Goal: Transaction & Acquisition: Purchase product/service

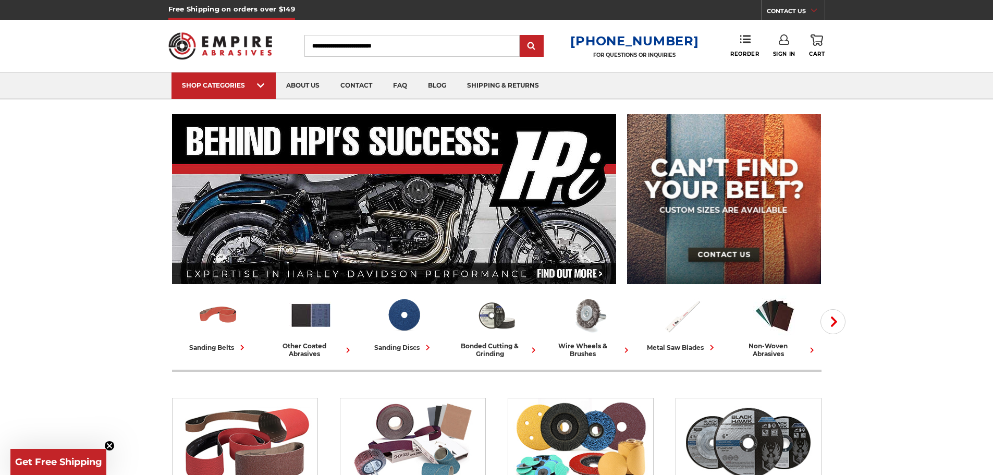
click at [784, 41] on use at bounding box center [784, 39] width 10 height 10
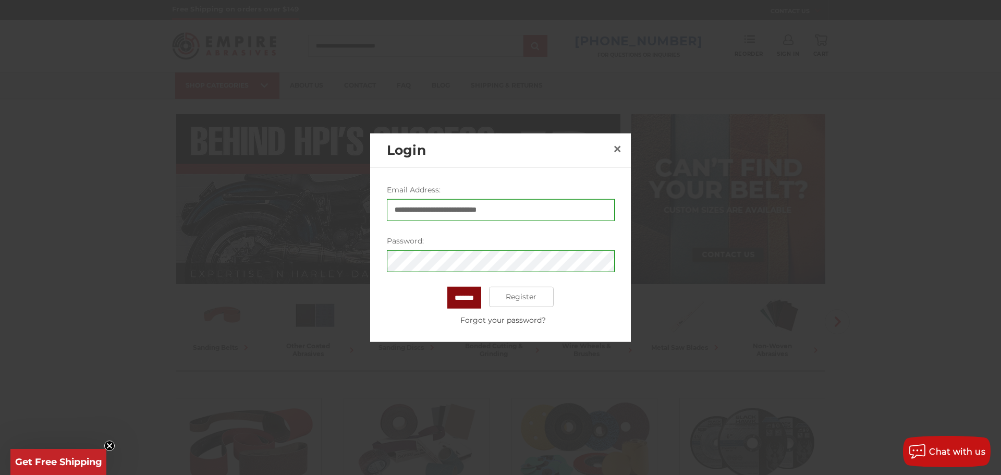
click at [464, 298] on input "*******" at bounding box center [464, 297] width 34 height 22
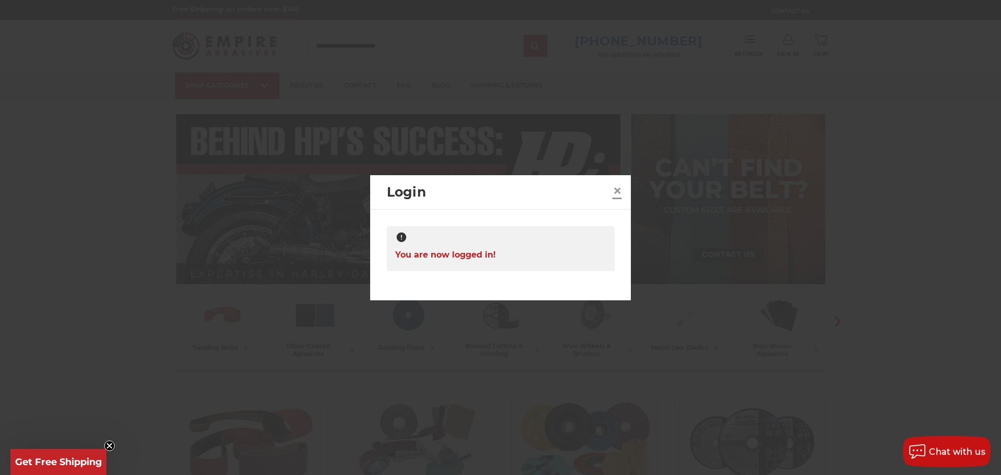
click at [615, 188] on span "×" at bounding box center [616, 190] width 9 height 20
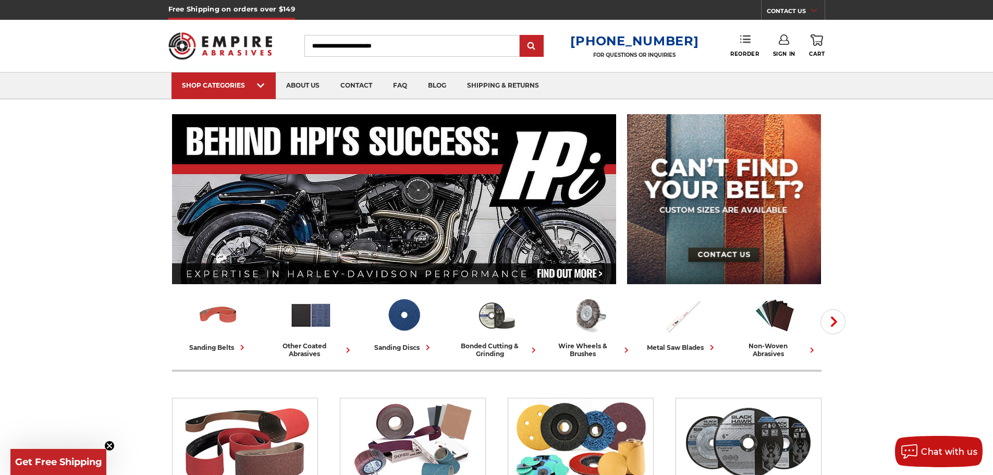
click at [744, 36] on use at bounding box center [745, 38] width 10 height 7
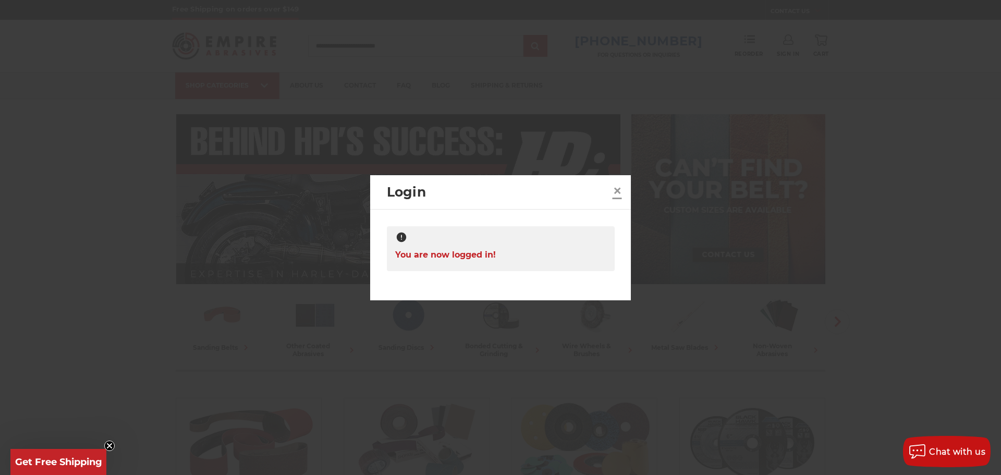
click at [619, 189] on span "×" at bounding box center [616, 190] width 9 height 20
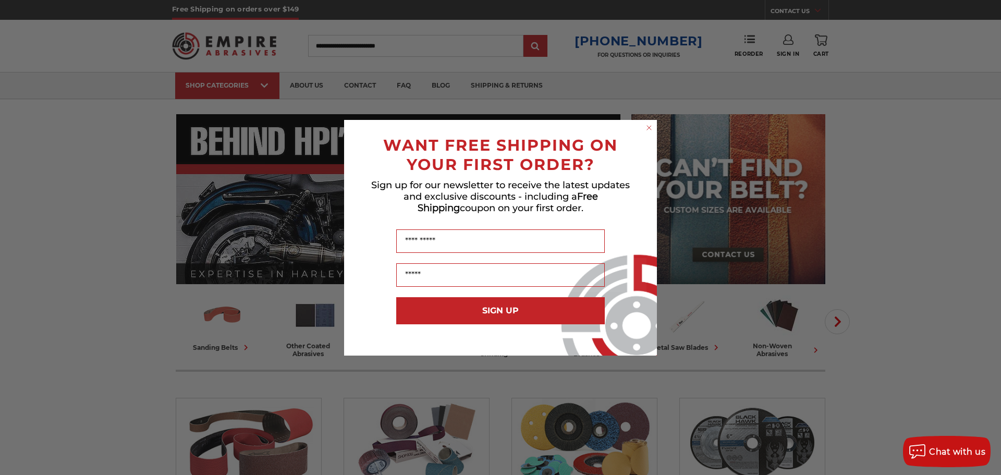
click at [651, 128] on circle "Close dialog" at bounding box center [649, 127] width 10 height 10
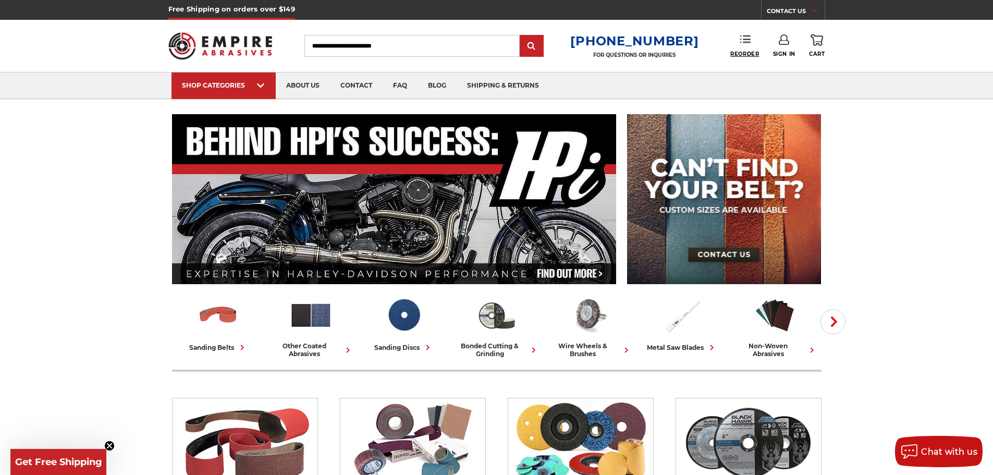
click at [741, 52] on span "Reorder" at bounding box center [744, 54] width 29 height 7
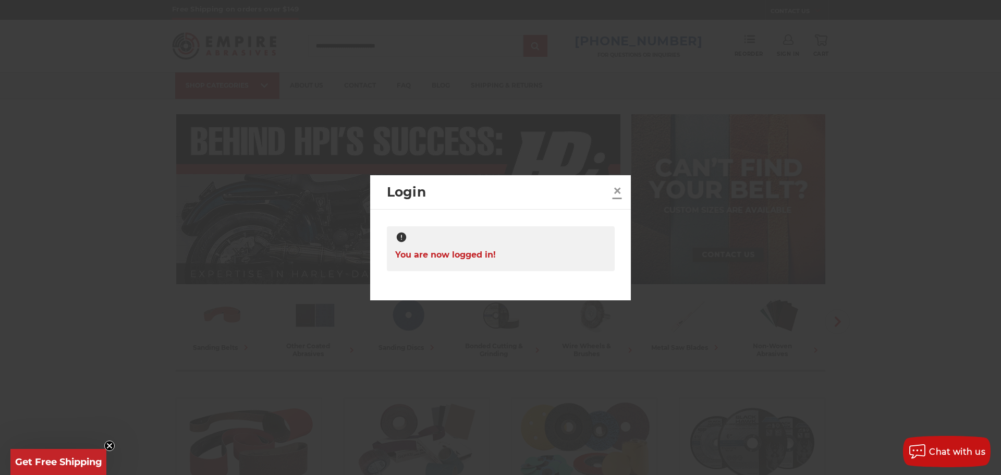
click at [619, 190] on span "×" at bounding box center [616, 190] width 9 height 20
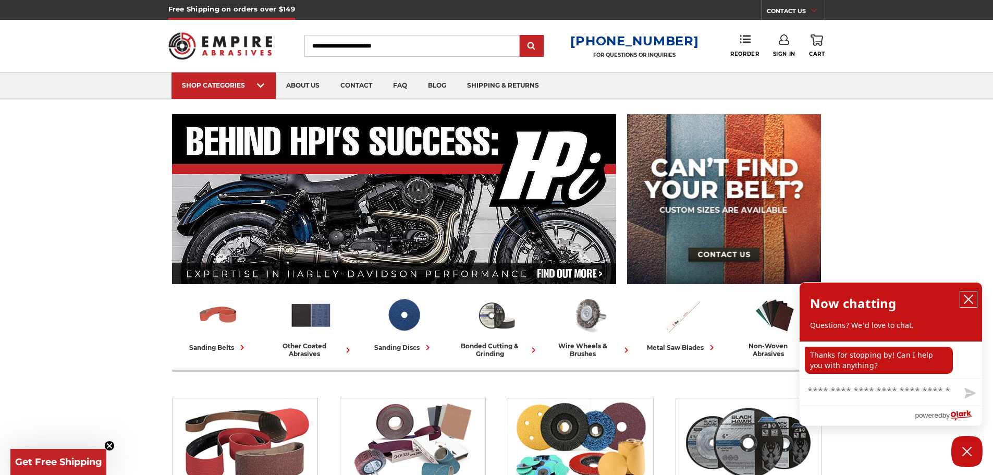
click at [968, 300] on icon "close chatbox" at bounding box center [968, 299] width 8 height 8
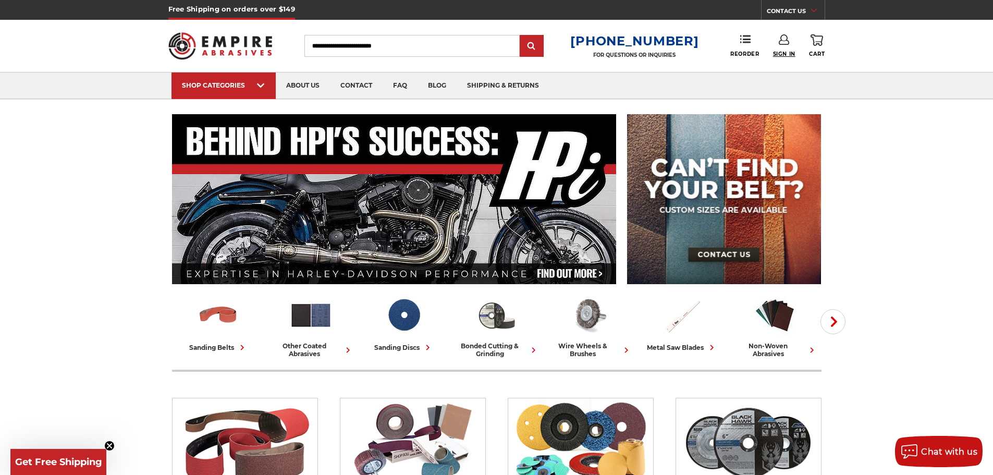
click at [788, 51] on span "Sign In" at bounding box center [784, 54] width 22 height 7
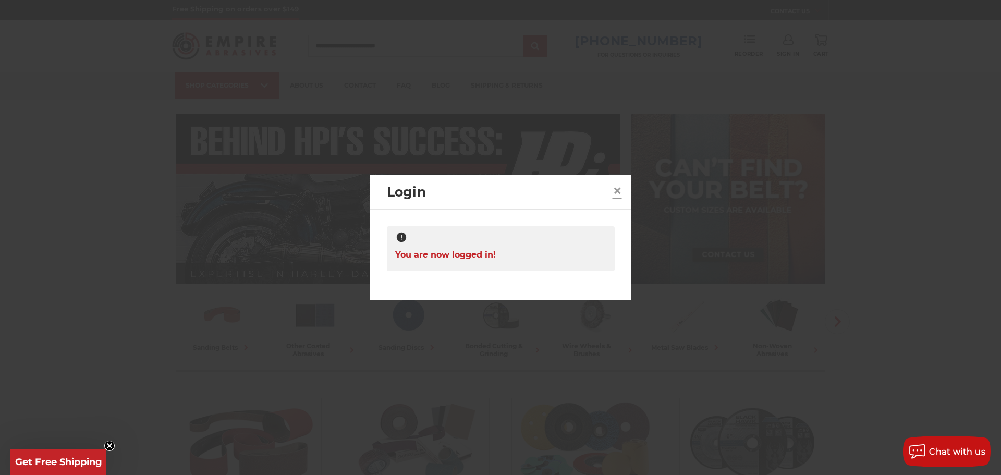
click at [616, 190] on span "×" at bounding box center [616, 190] width 9 height 20
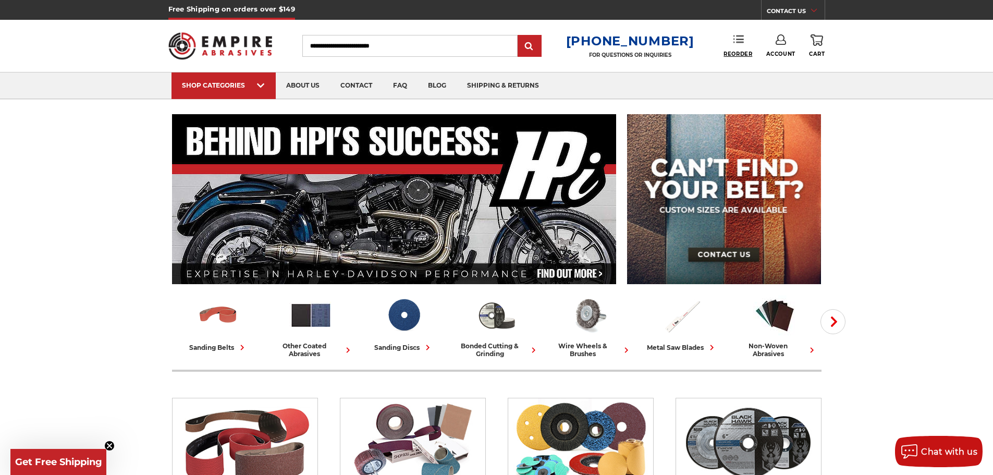
click at [744, 51] on span "Reorder" at bounding box center [737, 54] width 29 height 7
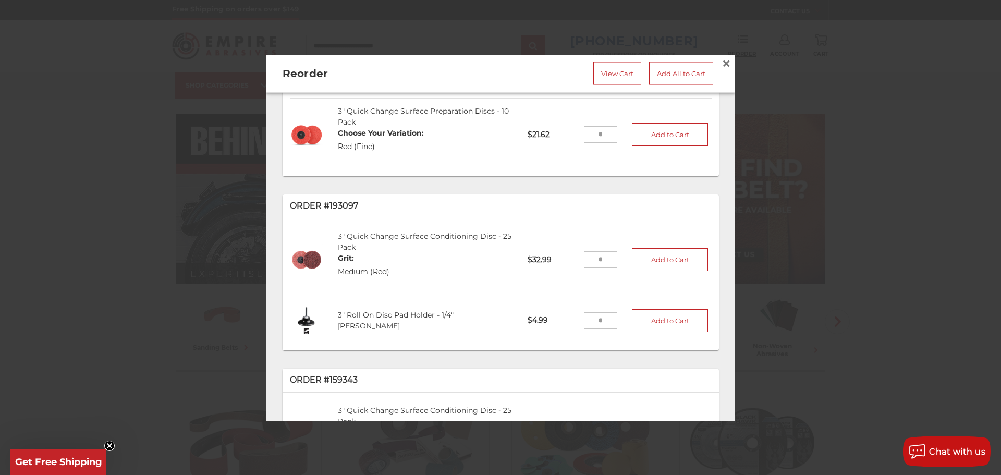
scroll to position [104, 0]
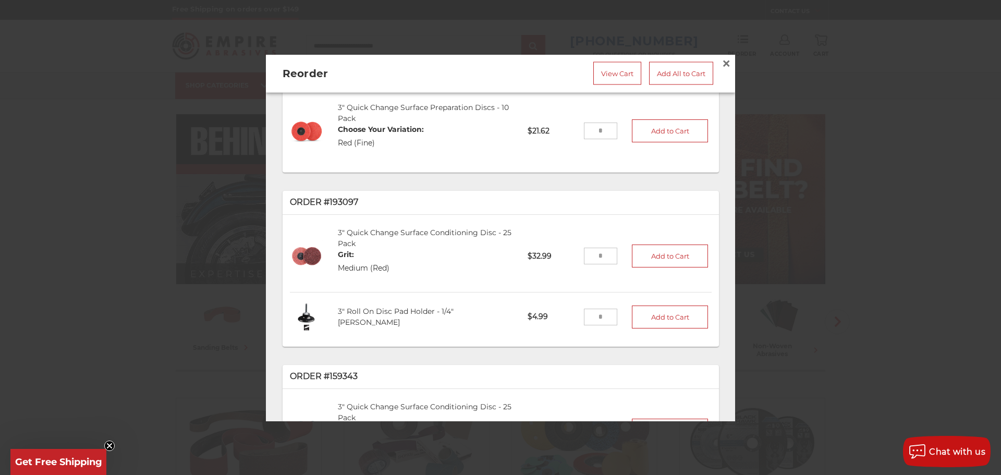
click at [591, 254] on input "tel" at bounding box center [601, 256] width 34 height 17
type input "*"
click at [671, 251] on button "Add to Cart" at bounding box center [670, 256] width 76 height 23
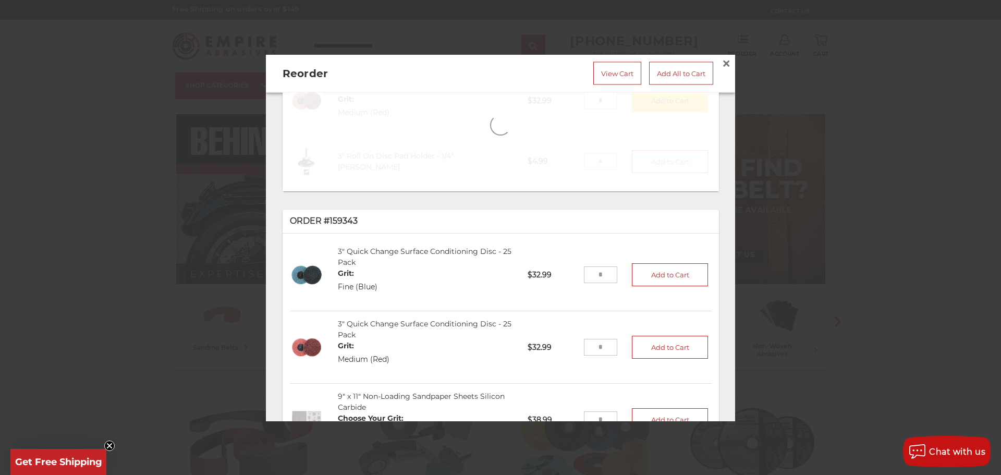
scroll to position [261, 0]
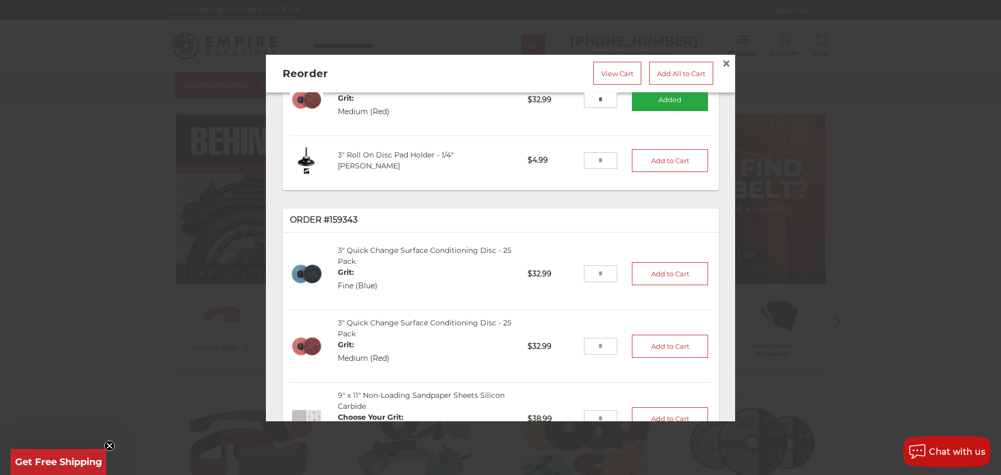
click at [591, 267] on input "tel" at bounding box center [601, 274] width 34 height 17
type input "*"
click at [647, 265] on button "Add to Cart" at bounding box center [670, 274] width 76 height 23
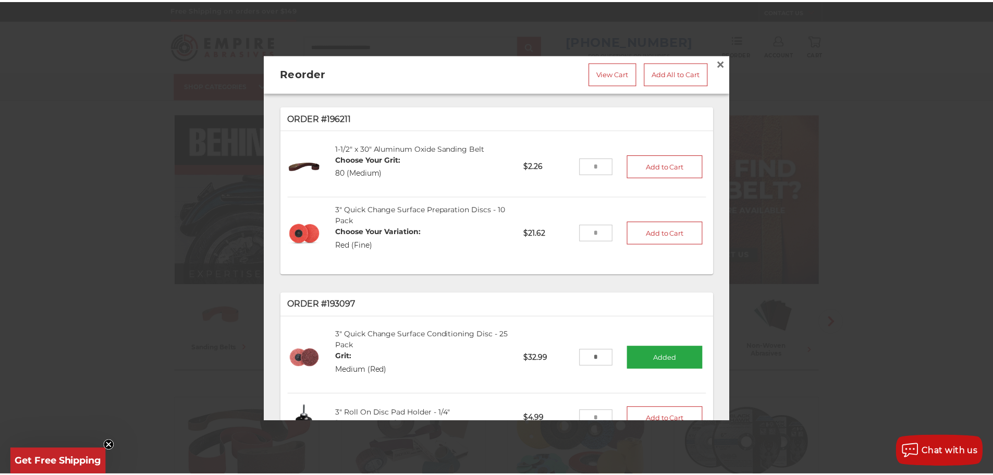
scroll to position [0, 0]
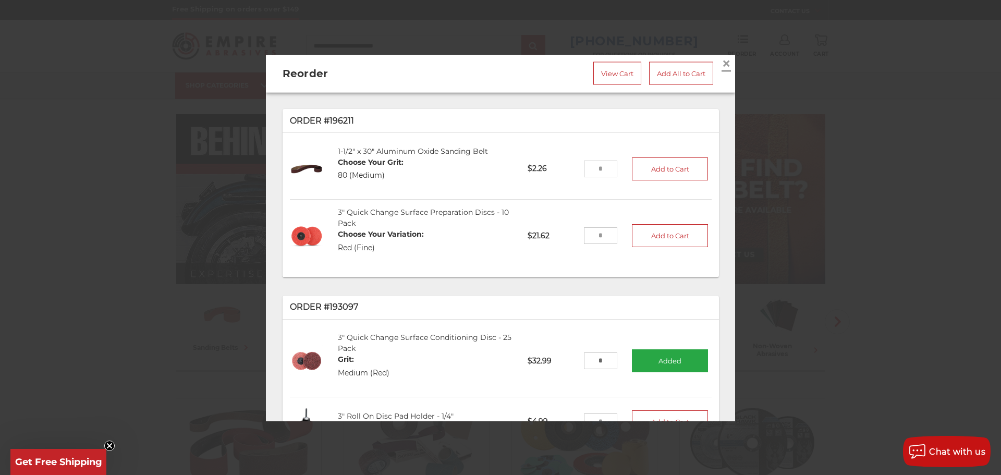
click at [724, 57] on link "×" at bounding box center [726, 63] width 17 height 17
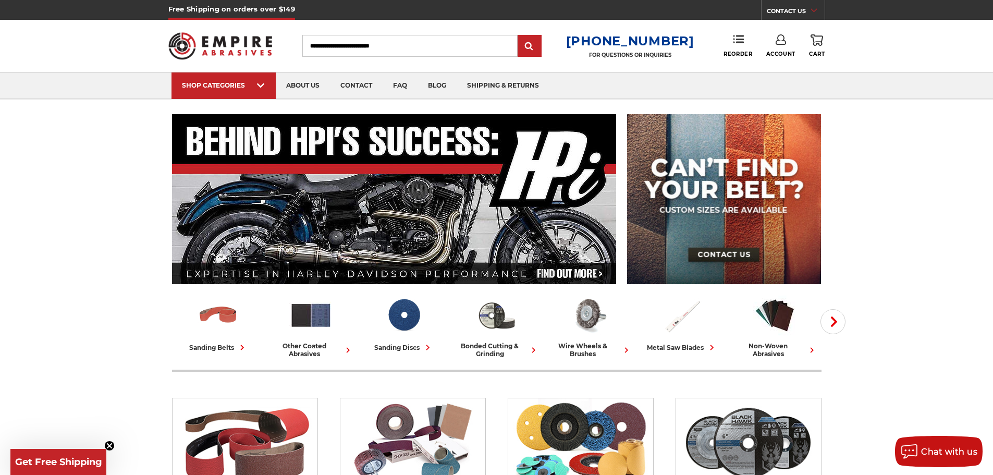
click at [819, 39] on icon at bounding box center [817, 39] width 13 height 11
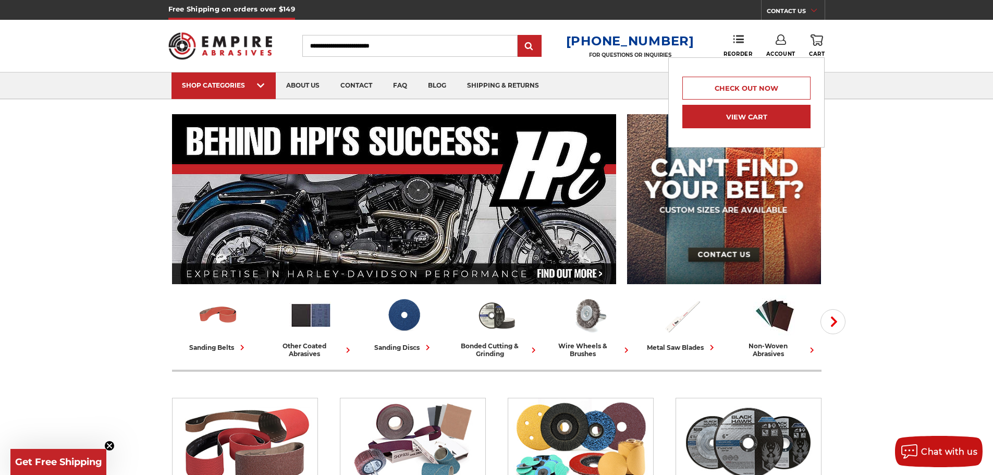
click at [769, 122] on link "View Cart" at bounding box center [746, 116] width 128 height 23
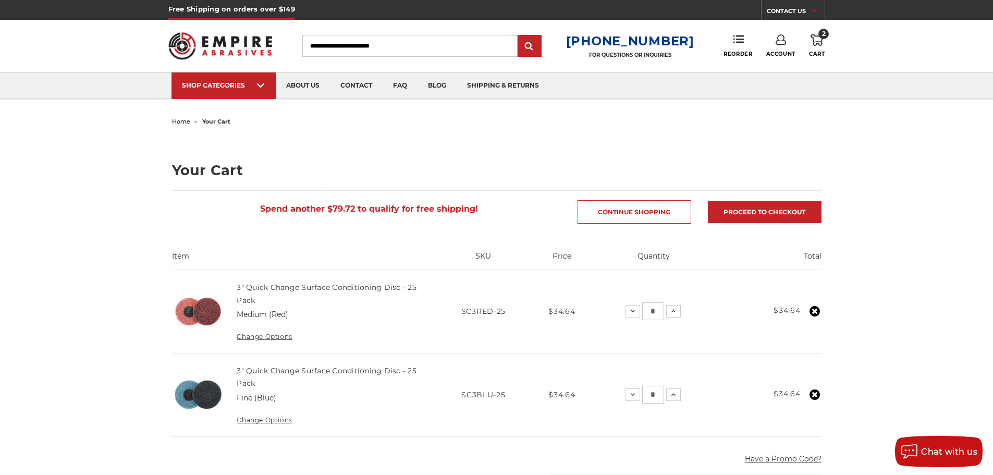
click at [235, 48] on img at bounding box center [220, 46] width 104 height 41
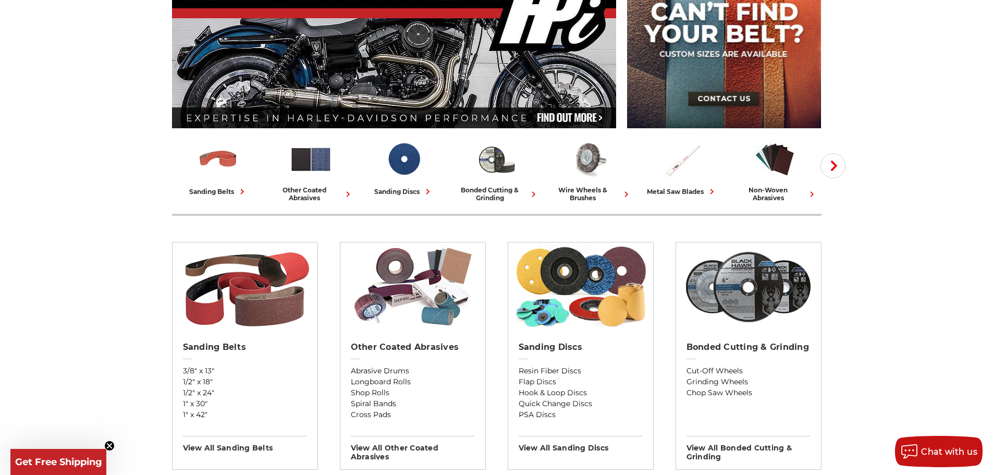
scroll to position [156, 0]
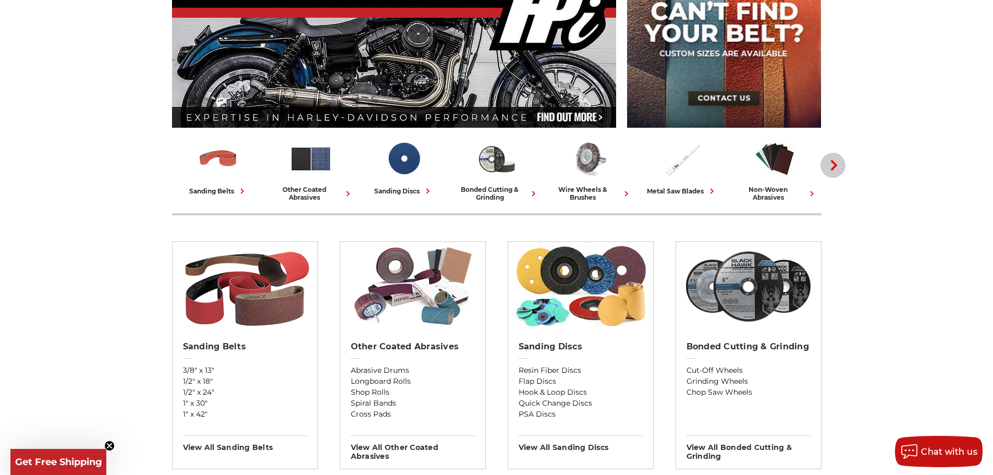
click at [838, 164] on icon "button" at bounding box center [834, 165] width 10 height 10
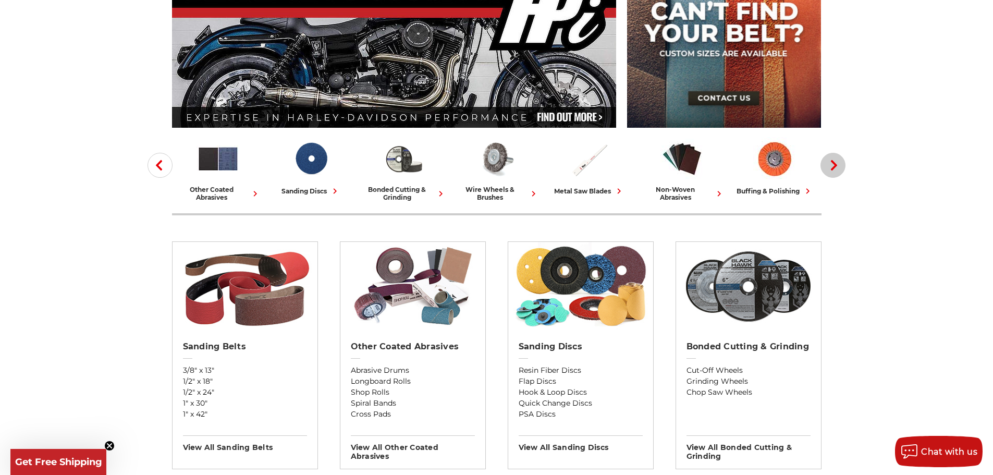
click at [838, 164] on icon "button" at bounding box center [834, 165] width 10 height 10
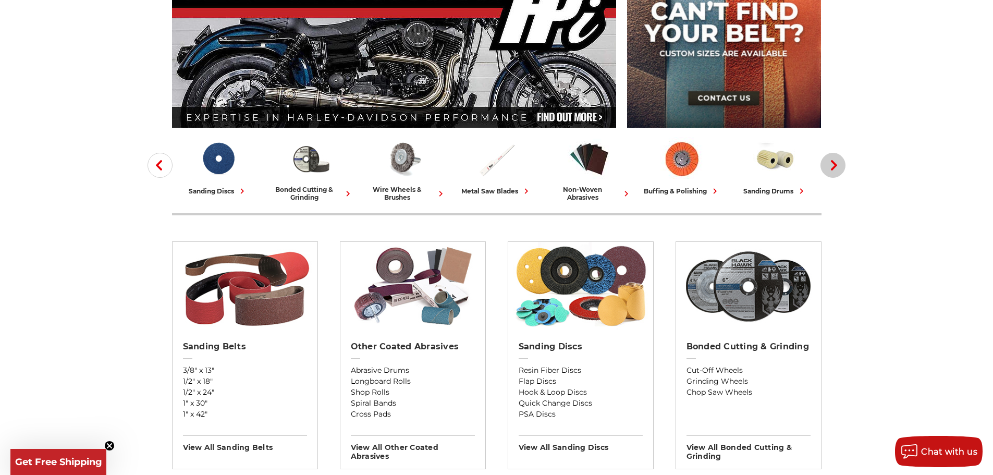
click at [835, 164] on use "button" at bounding box center [834, 165] width 6 height 10
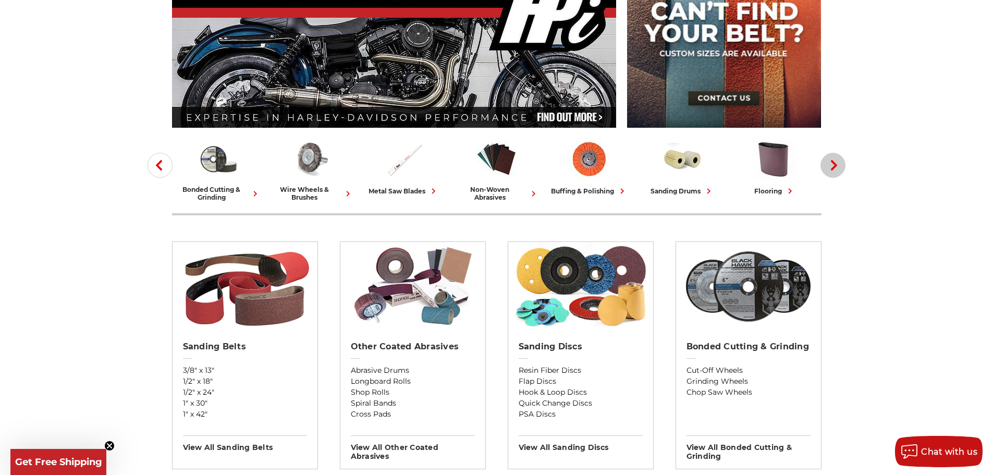
click at [835, 164] on use "button" at bounding box center [834, 165] width 6 height 10
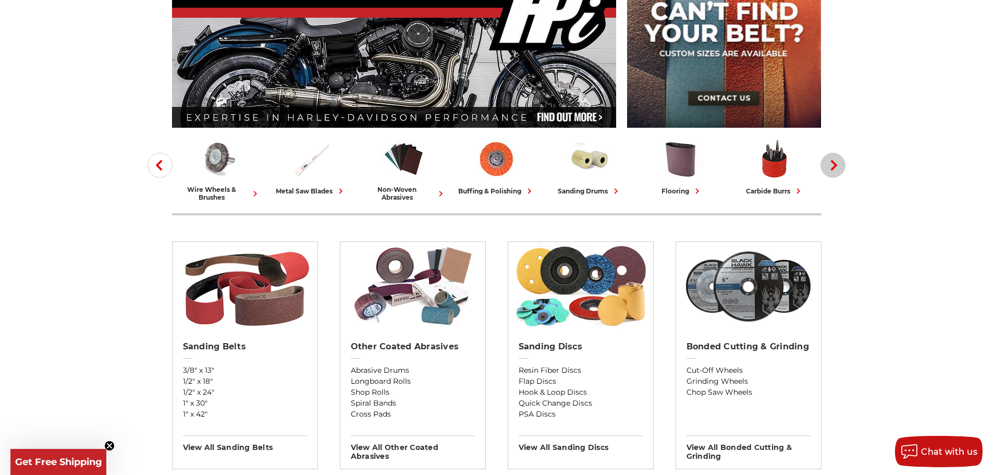
click at [835, 164] on use "button" at bounding box center [834, 165] width 6 height 10
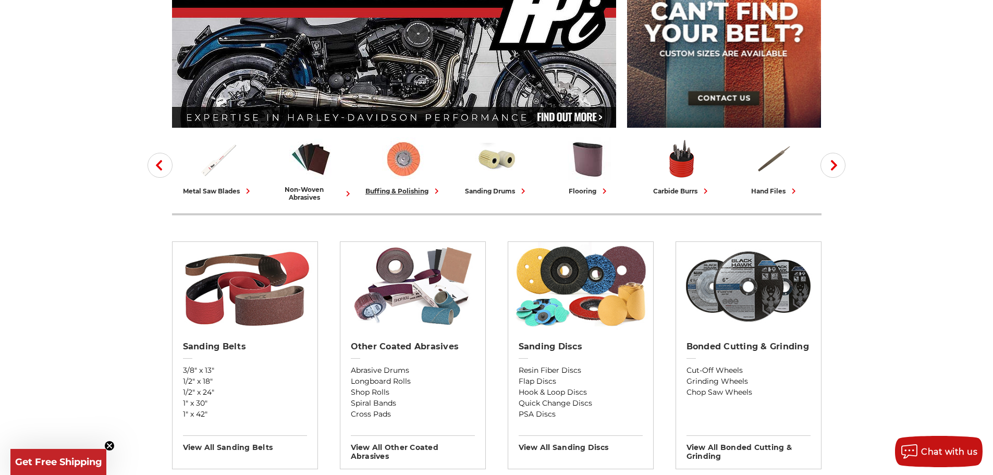
click at [406, 163] on img at bounding box center [403, 158] width 43 height 43
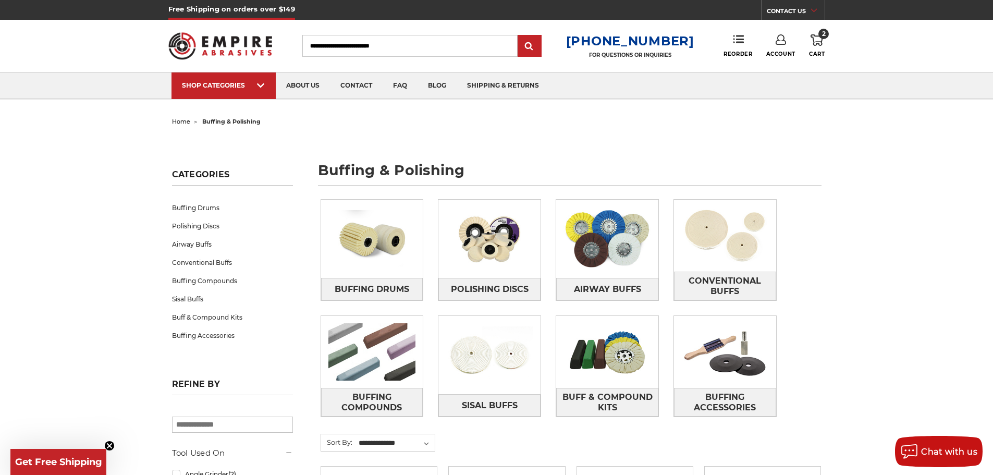
click at [202, 38] on img at bounding box center [220, 46] width 104 height 41
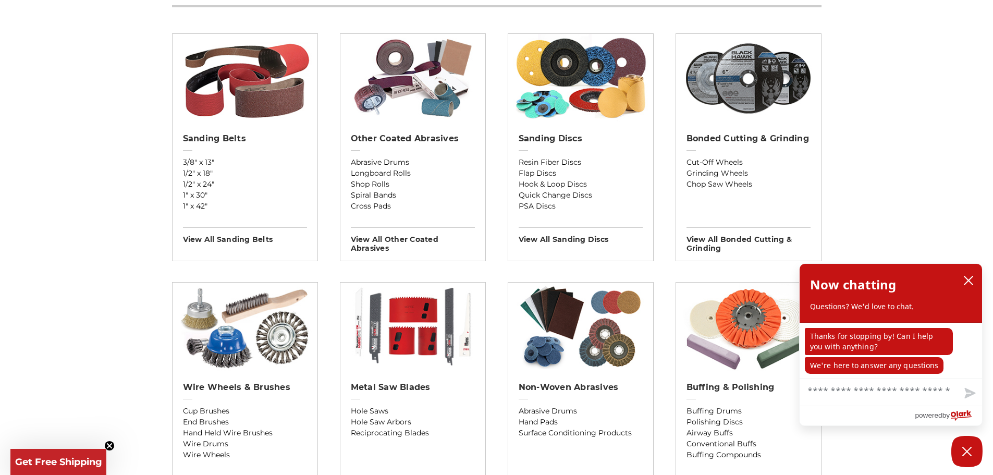
scroll to position [365, 0]
click at [971, 277] on icon "close chatbox" at bounding box center [968, 280] width 10 height 10
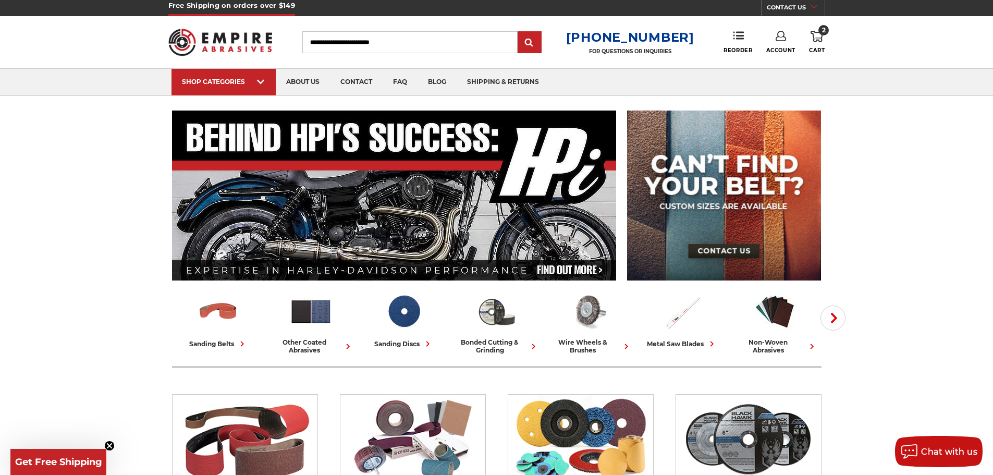
scroll to position [0, 0]
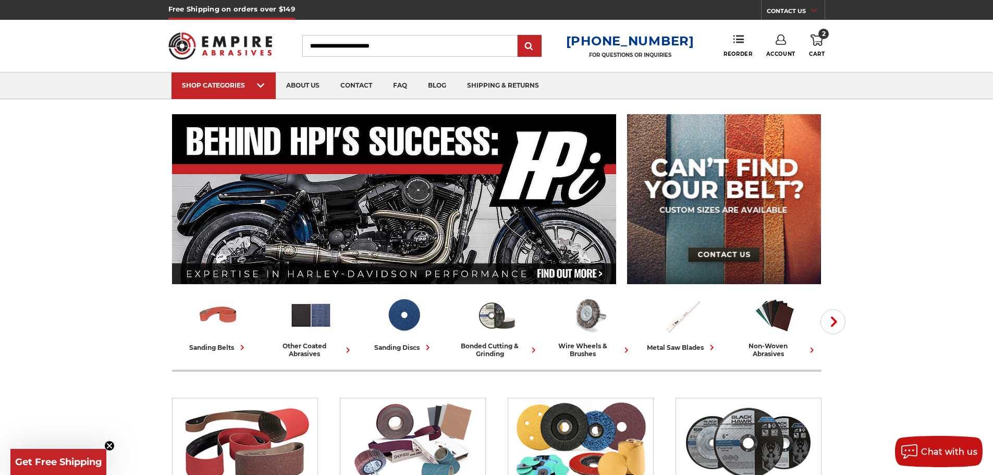
click at [365, 41] on input "Search" at bounding box center [409, 46] width 215 height 22
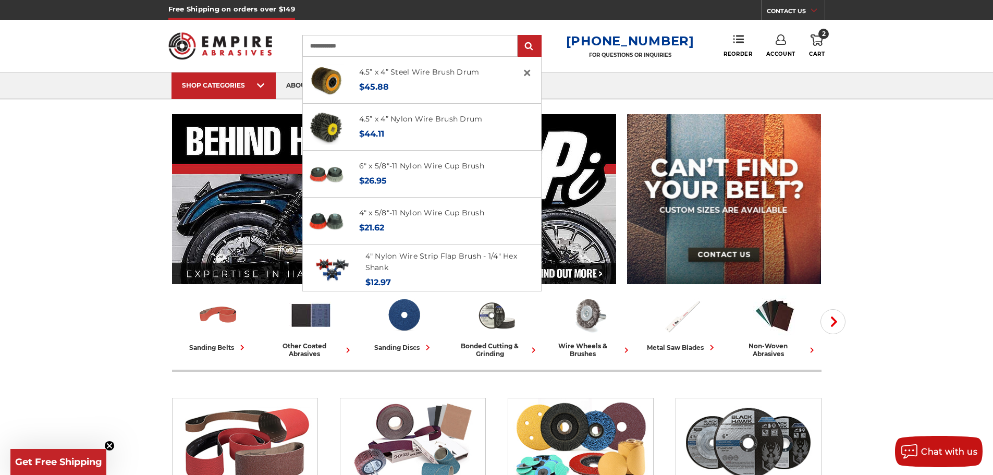
type input "**********"
click at [519, 36] on input "submit" at bounding box center [529, 46] width 21 height 21
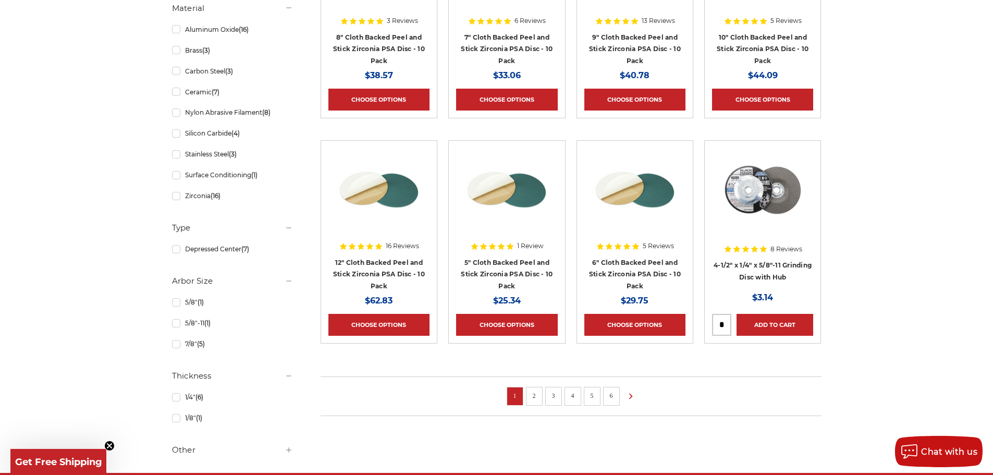
scroll to position [625, 0]
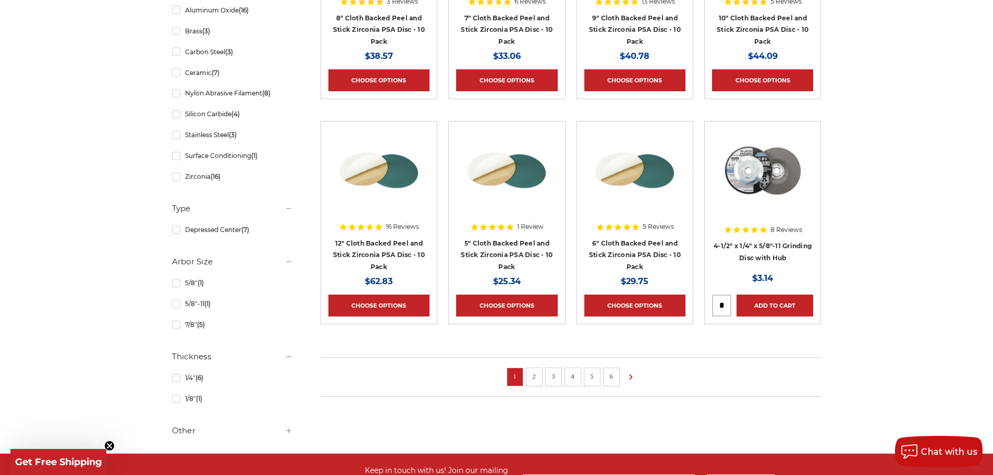
click at [535, 373] on link "2" at bounding box center [534, 376] width 10 height 11
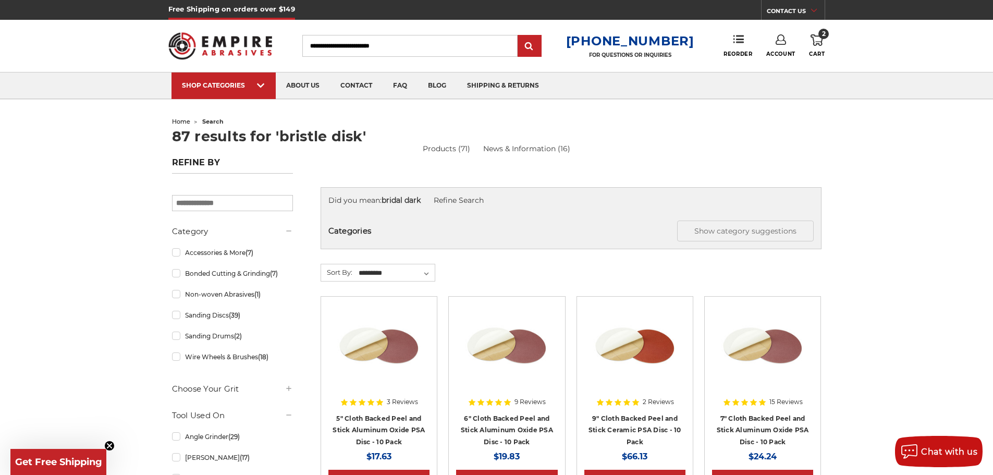
click at [353, 42] on input "Search" at bounding box center [409, 46] width 215 height 22
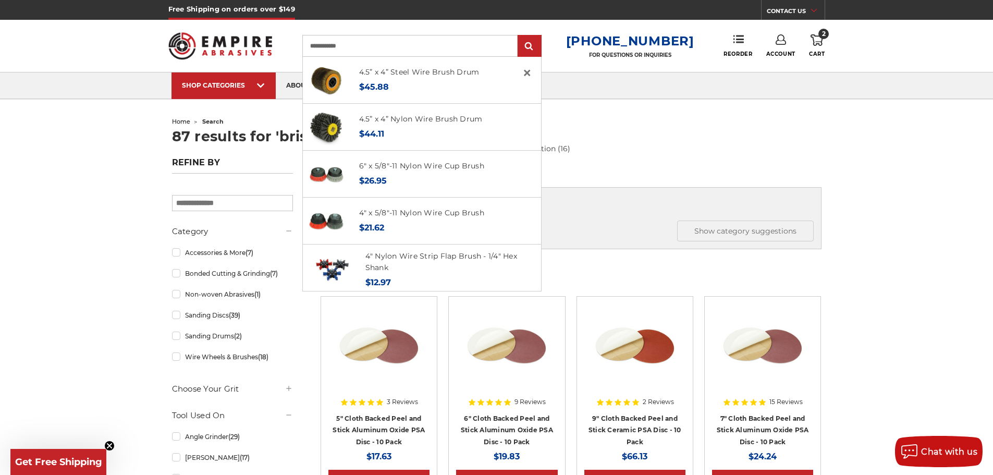
type input "**********"
click at [519, 36] on input "submit" at bounding box center [529, 46] width 21 height 21
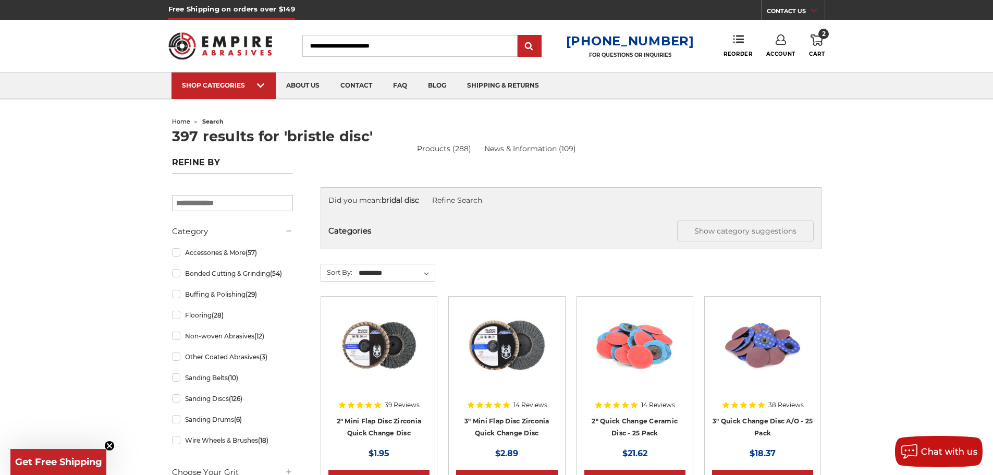
click at [433, 53] on input "Search" at bounding box center [409, 46] width 215 height 22
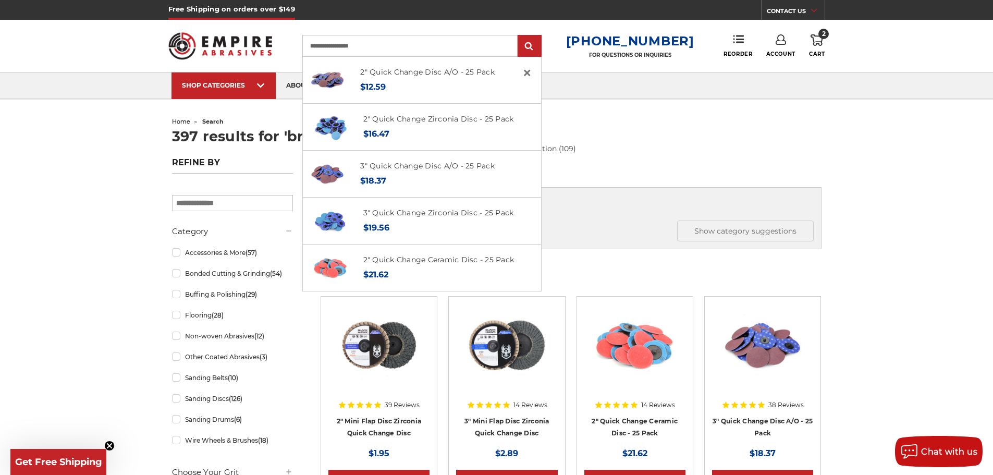
type input "**********"
click at [519, 36] on input "submit" at bounding box center [529, 46] width 21 height 21
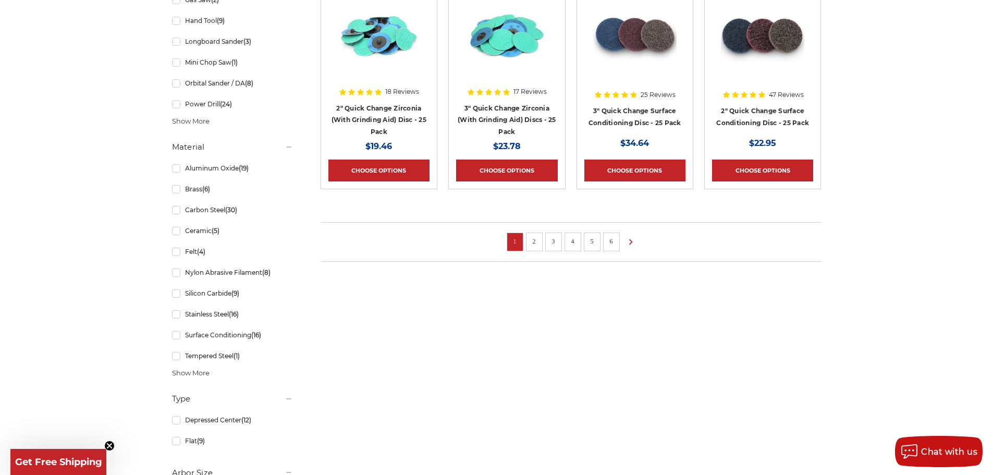
scroll to position [834, 0]
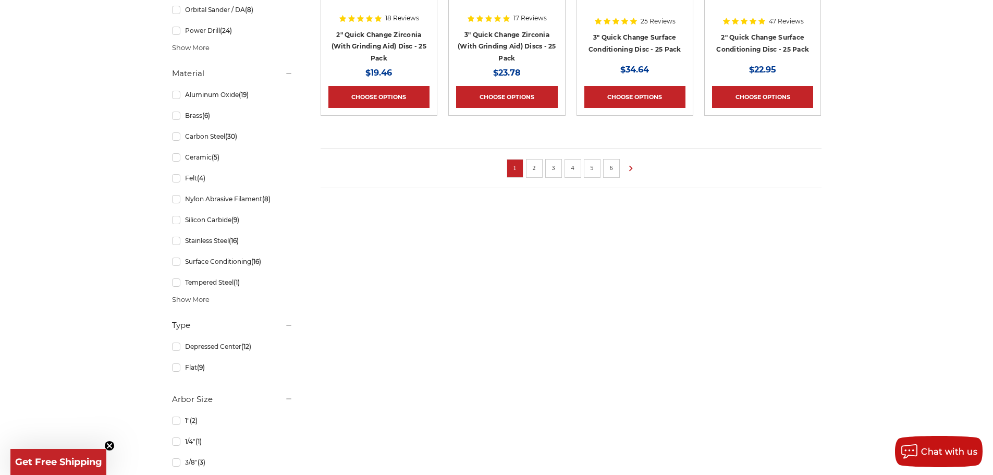
click at [531, 171] on link "2" at bounding box center [534, 167] width 10 height 11
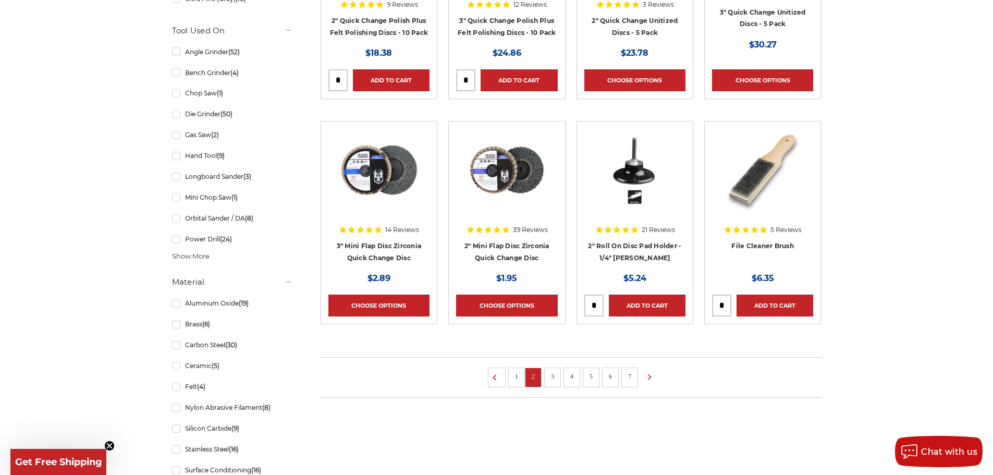
scroll to position [678, 0]
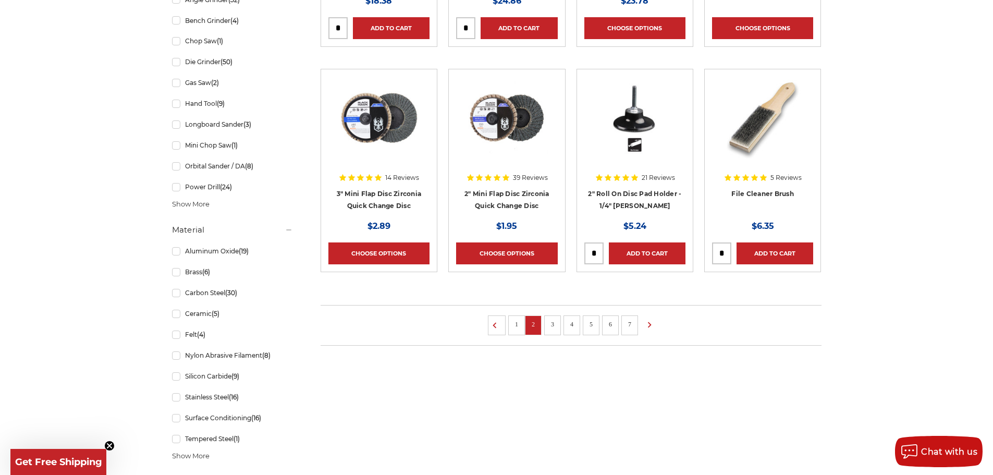
click at [548, 325] on link "3" at bounding box center [552, 323] width 10 height 11
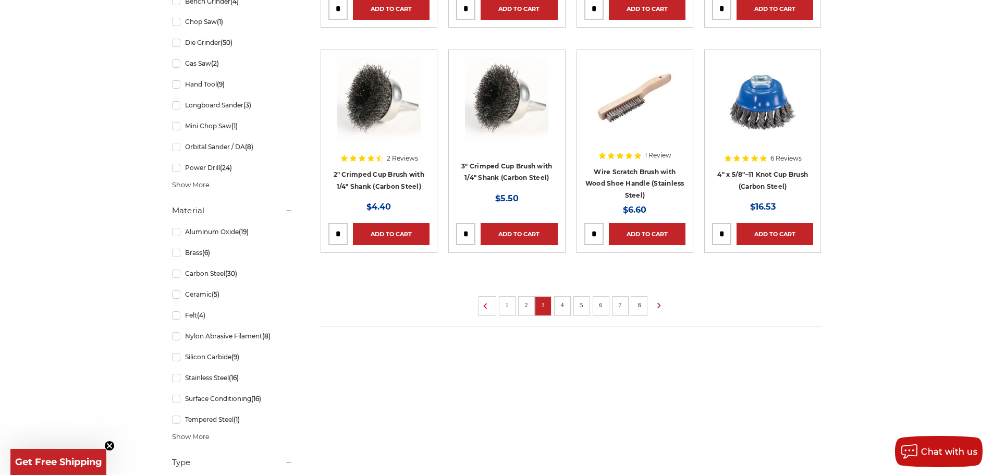
scroll to position [730, 0]
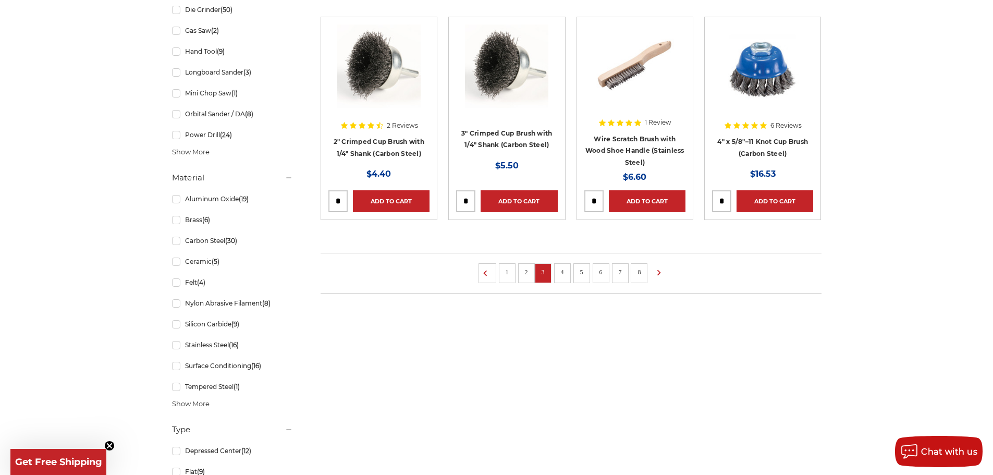
click at [568, 270] on li "4" at bounding box center [562, 273] width 17 height 20
click at [560, 272] on link "4" at bounding box center [562, 271] width 10 height 11
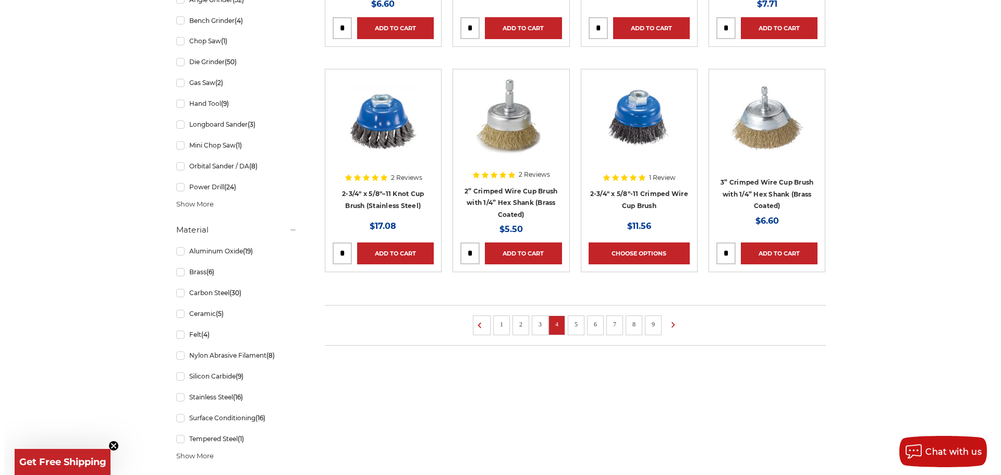
scroll to position [730, 0]
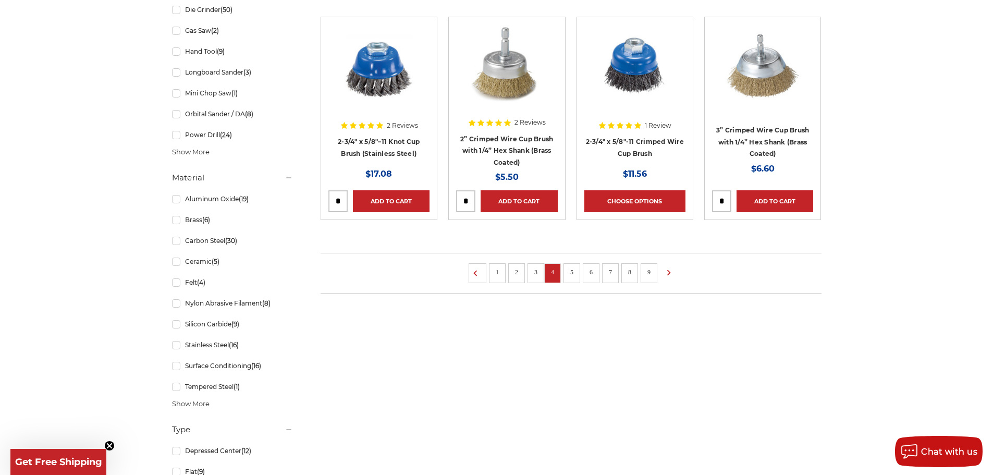
click at [569, 268] on link "5" at bounding box center [572, 271] width 10 height 11
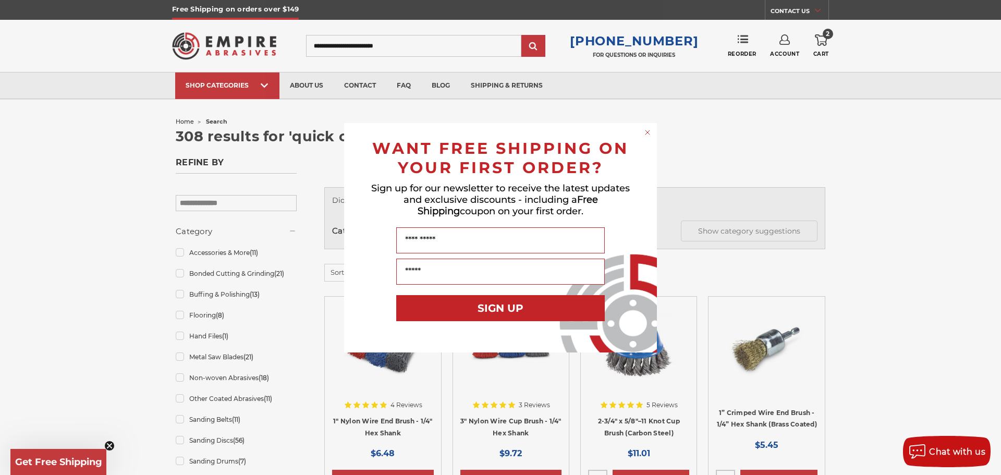
click at [651, 130] on circle "Close dialog" at bounding box center [648, 132] width 10 height 10
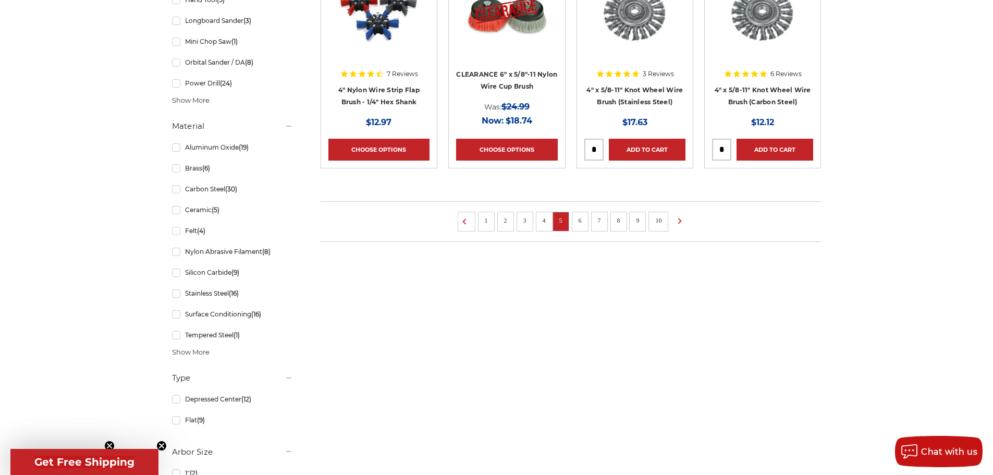
scroll to position [782, 0]
click at [582, 221] on link "6" at bounding box center [580, 219] width 10 height 11
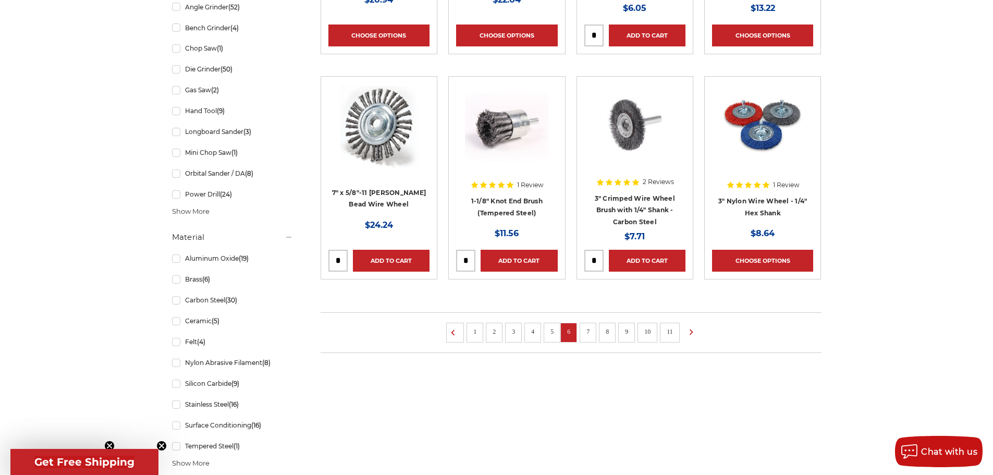
scroll to position [678, 0]
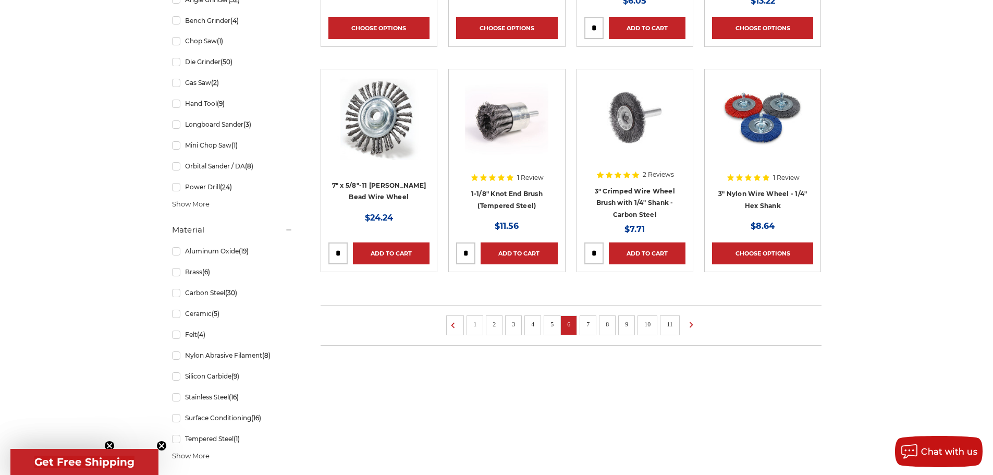
click at [582, 325] on li "7" at bounding box center [588, 325] width 17 height 20
click at [589, 324] on link "7" at bounding box center [588, 323] width 10 height 11
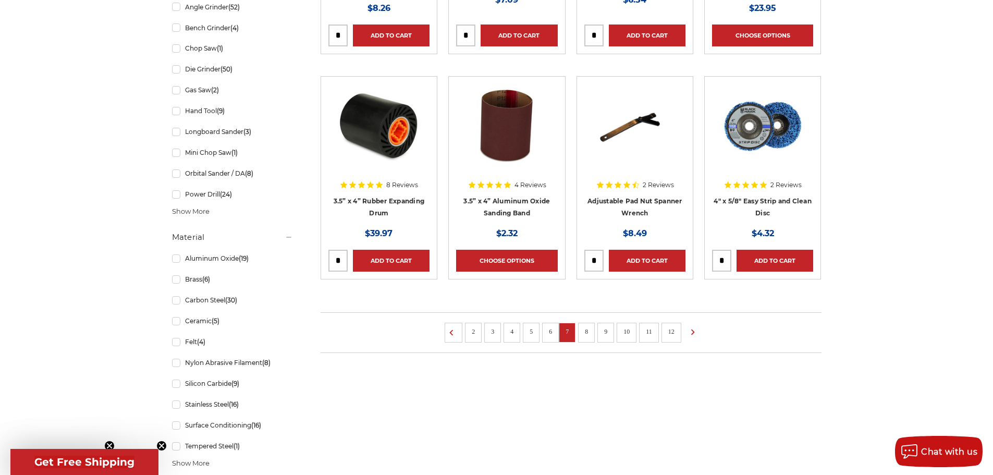
scroll to position [678, 0]
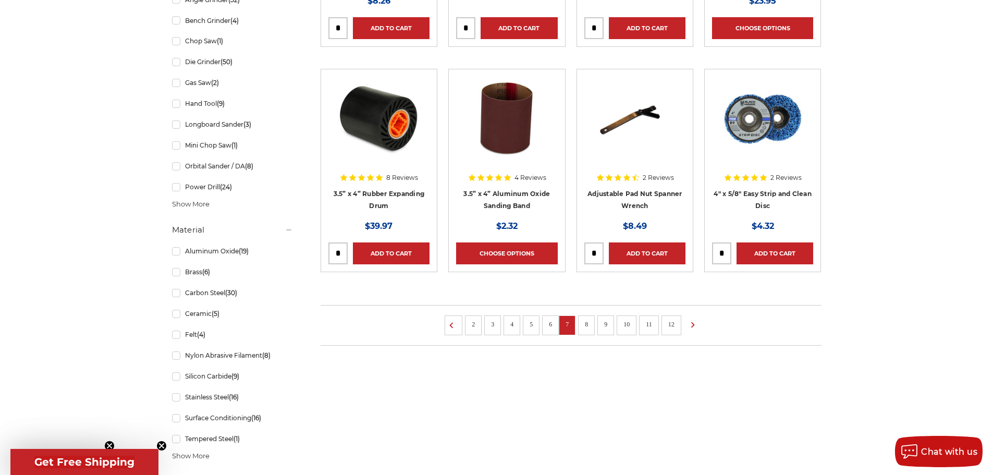
click at [587, 327] on link "8" at bounding box center [586, 323] width 10 height 11
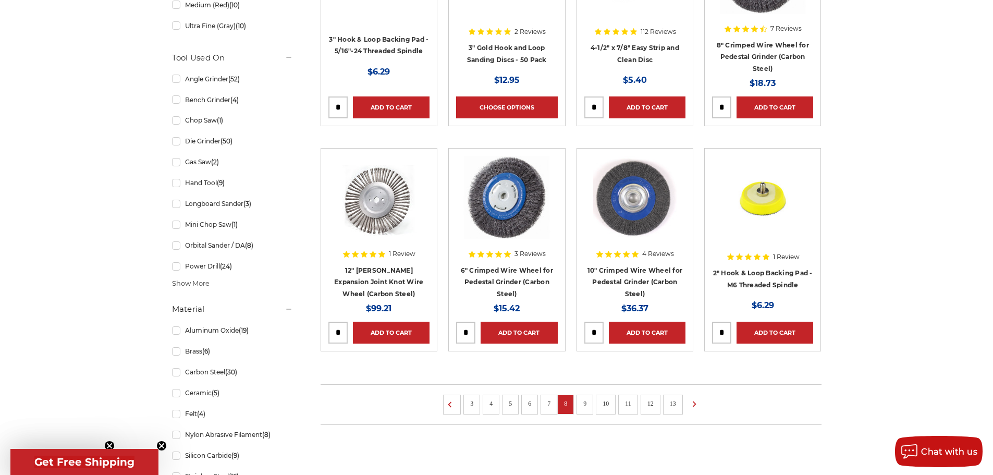
scroll to position [625, 0]
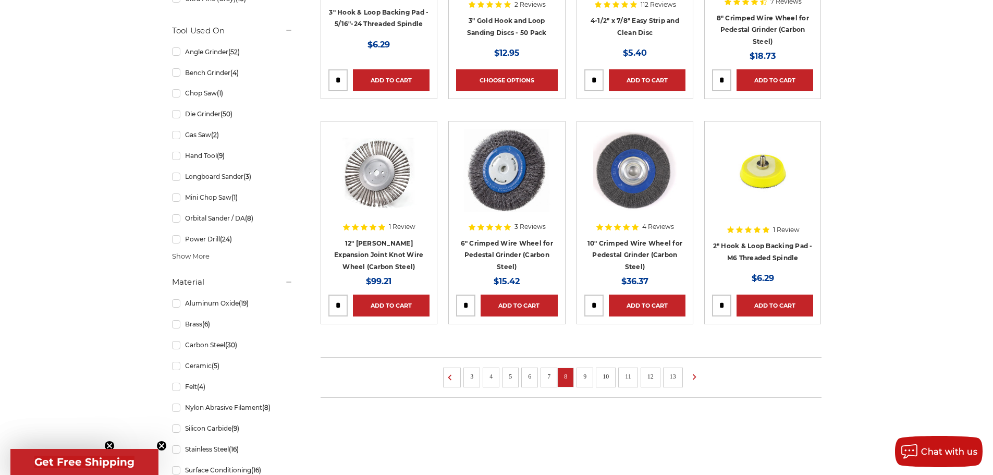
click at [585, 376] on link "9" at bounding box center [585, 376] width 10 height 11
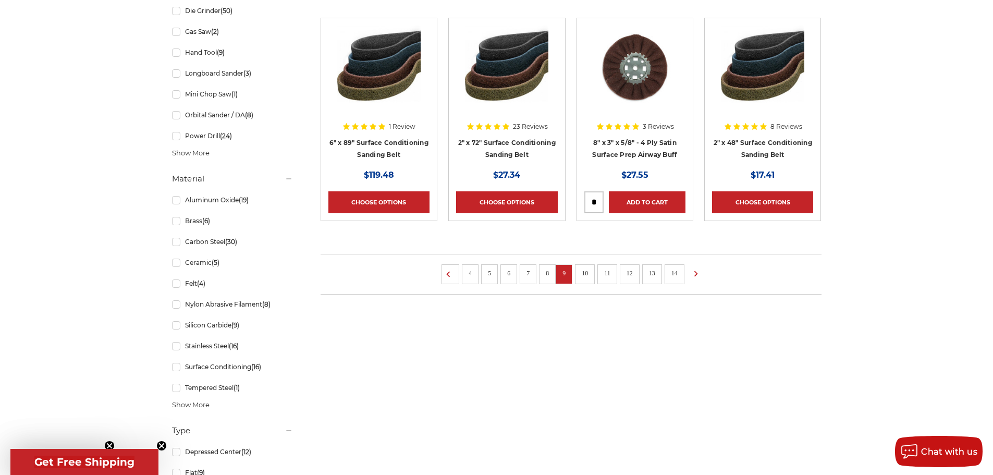
scroll to position [730, 0]
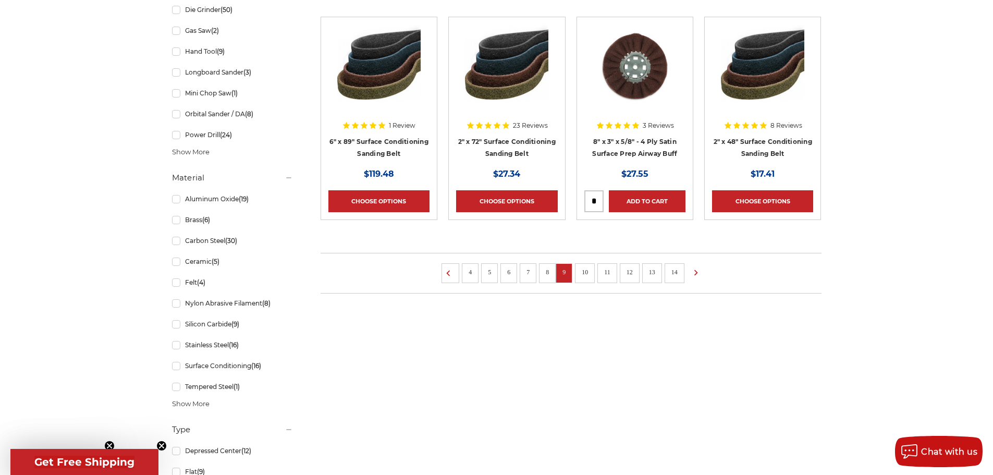
click at [585, 274] on link "10" at bounding box center [585, 271] width 14 height 11
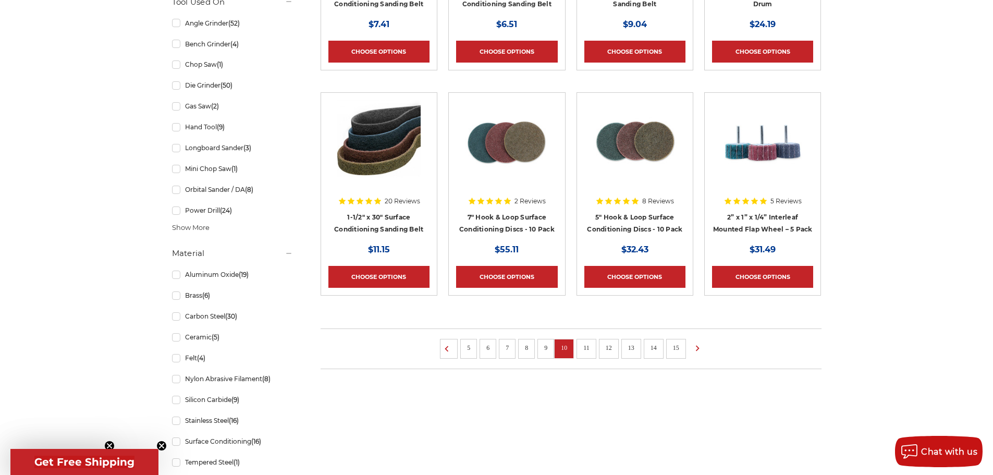
scroll to position [678, 0]
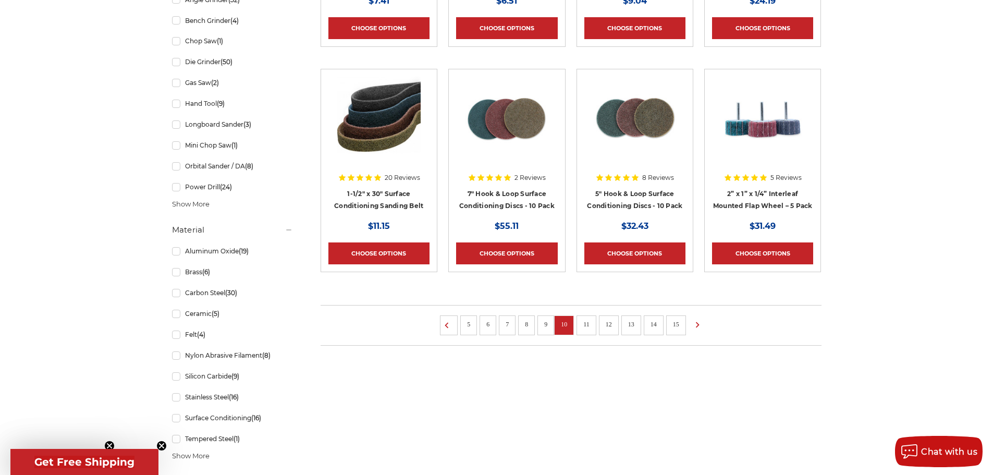
click at [588, 320] on link "11" at bounding box center [587, 323] width 14 height 11
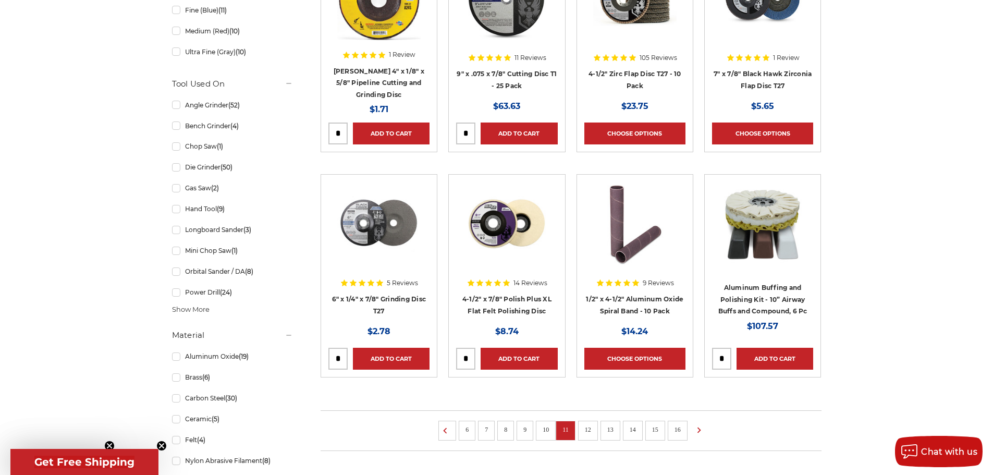
scroll to position [625, 0]
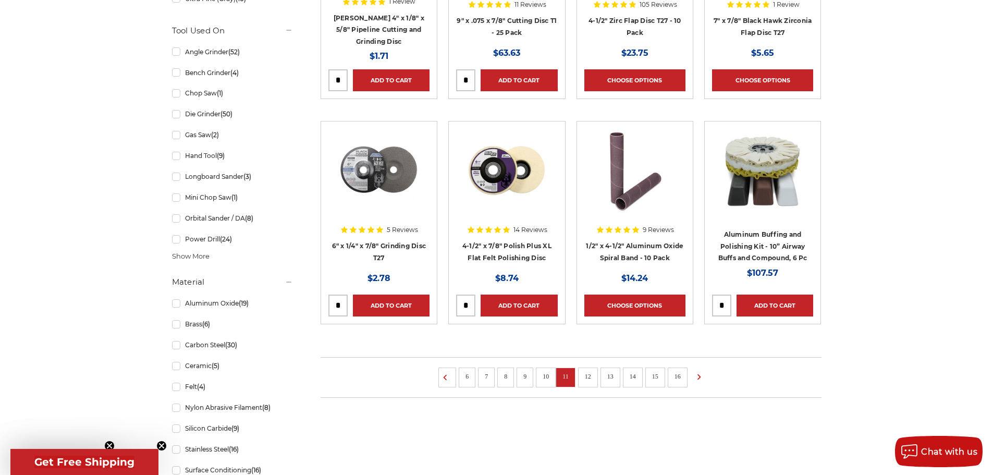
click at [583, 375] on link "12" at bounding box center [588, 376] width 14 height 11
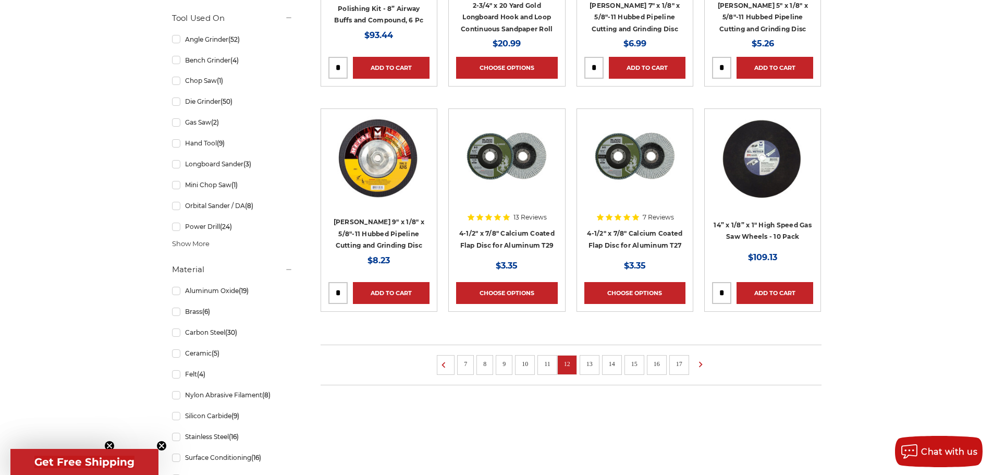
scroll to position [678, 0]
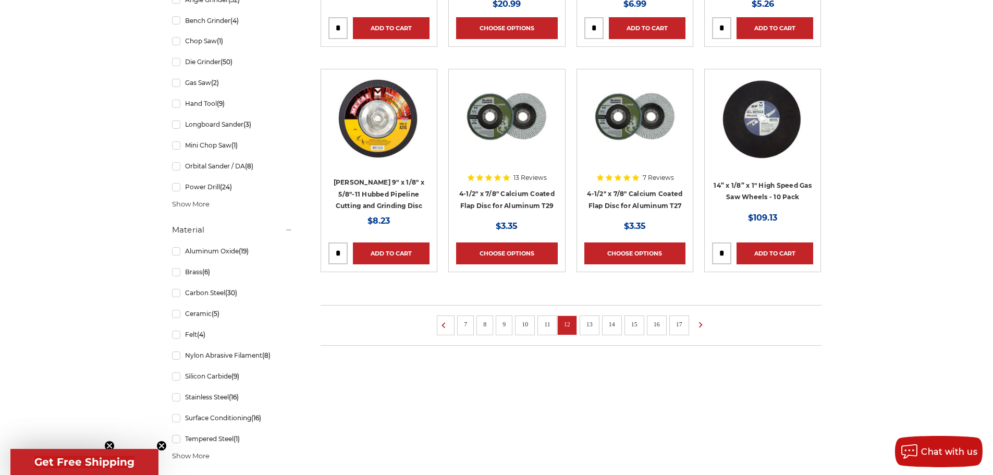
click at [586, 322] on link "13" at bounding box center [590, 323] width 14 height 11
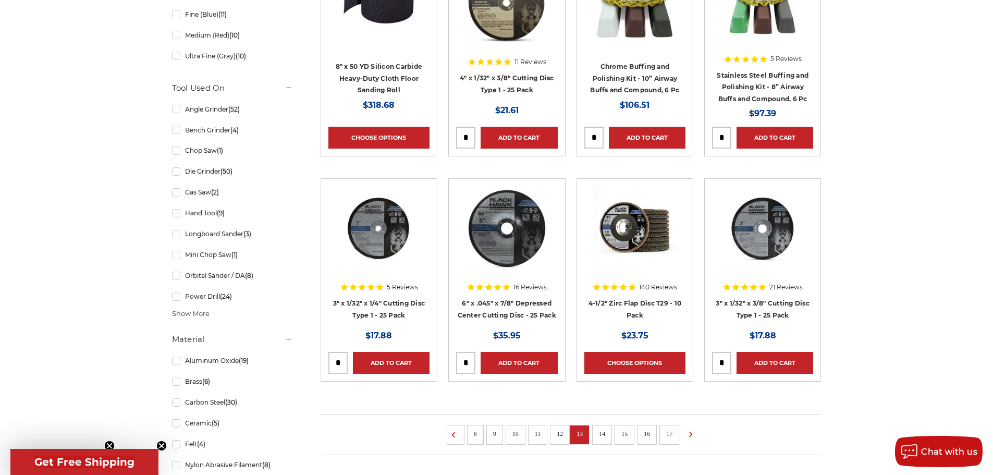
scroll to position [573, 0]
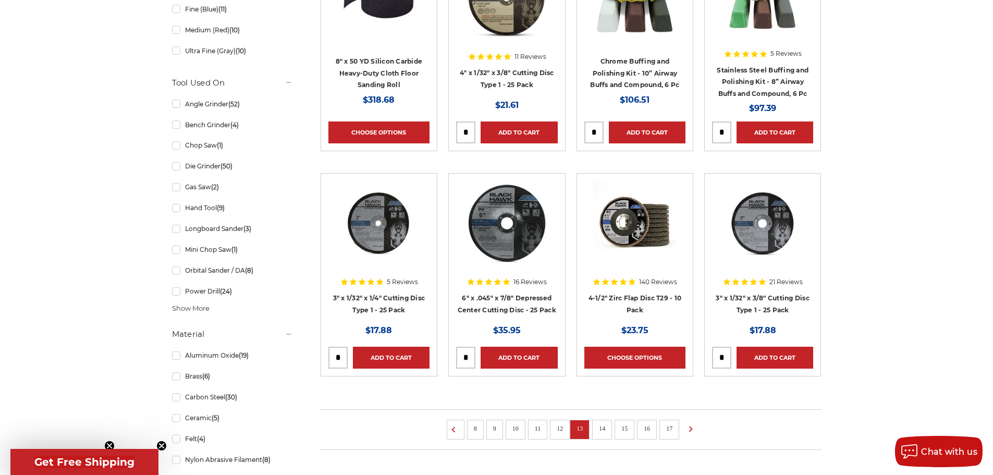
click at [598, 432] on link "14" at bounding box center [602, 428] width 14 height 11
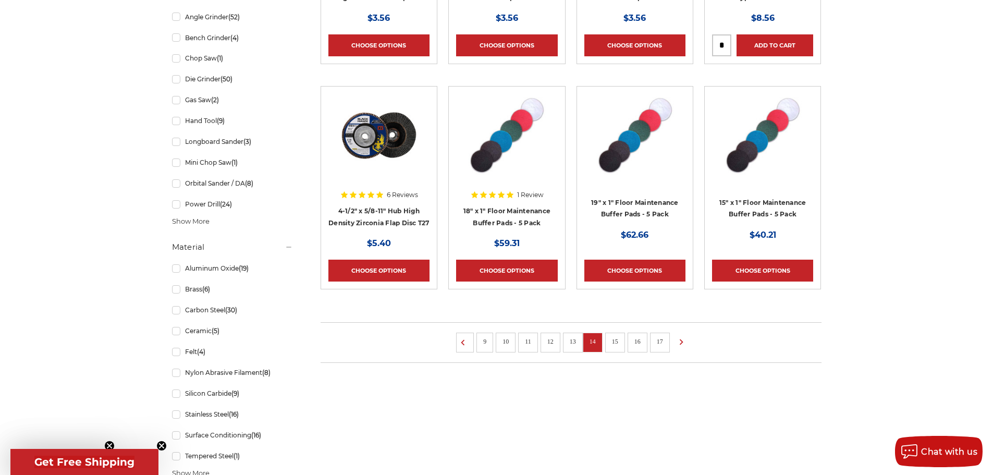
scroll to position [678, 0]
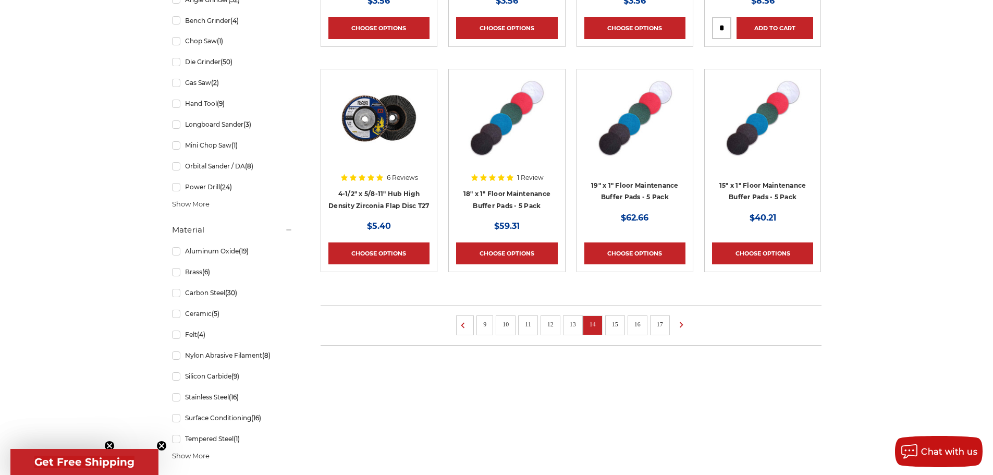
click at [613, 322] on link "15" at bounding box center [615, 323] width 14 height 11
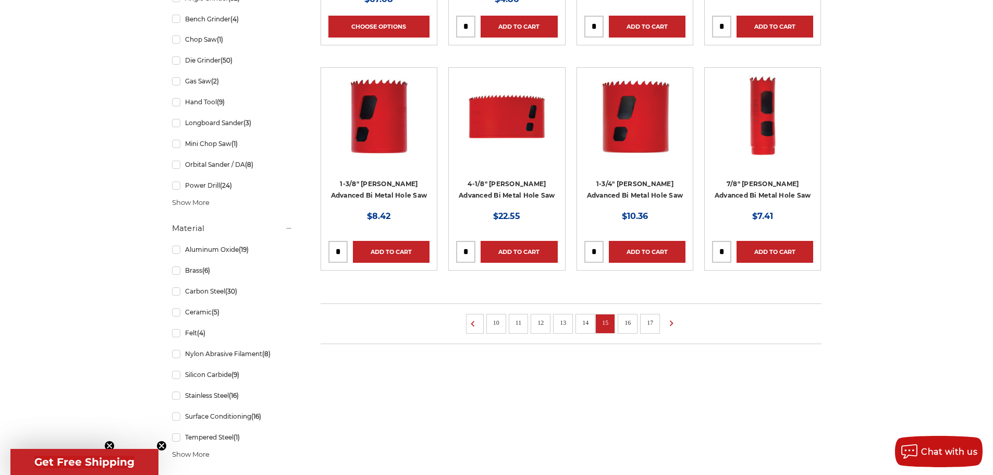
scroll to position [730, 0]
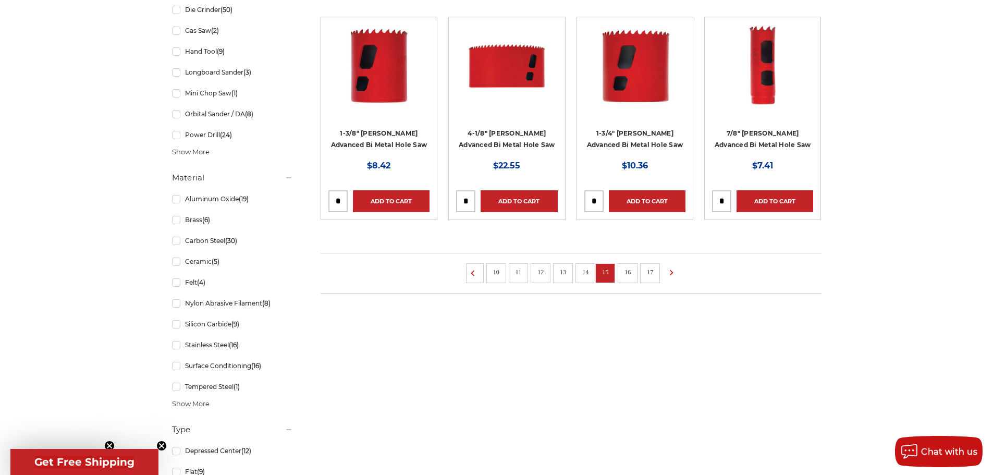
click at [632, 274] on link "16" at bounding box center [628, 271] width 14 height 11
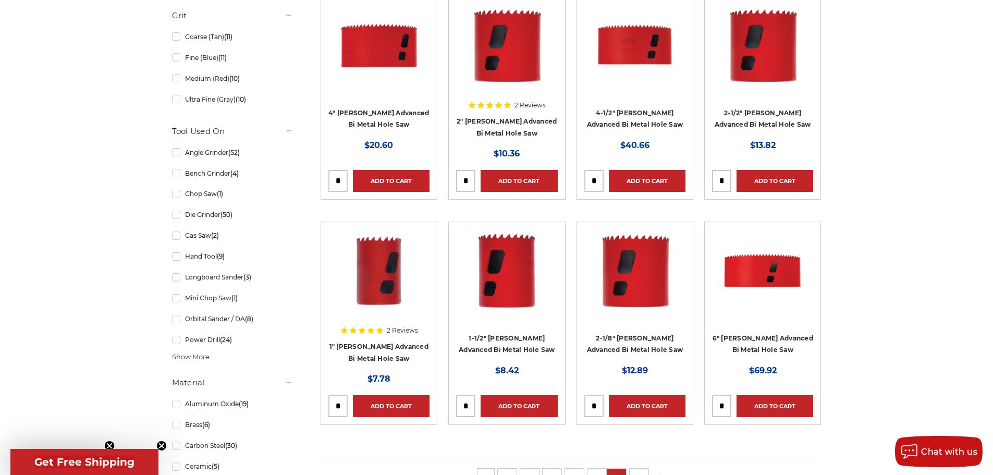
scroll to position [730, 0]
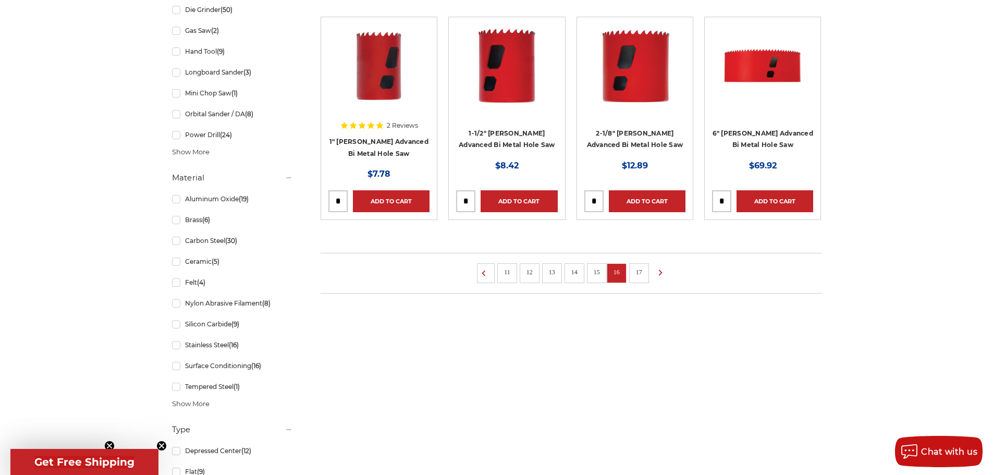
click at [641, 271] on link "17" at bounding box center [639, 271] width 14 height 11
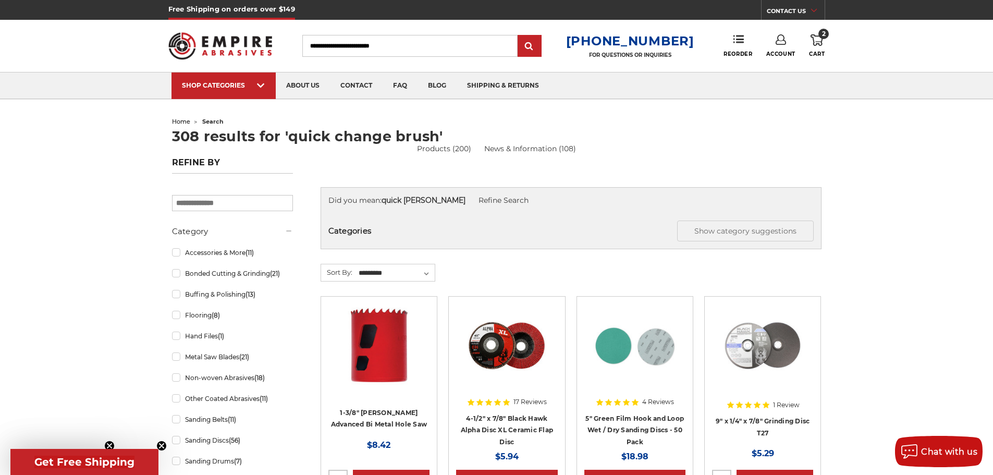
click at [815, 39] on icon at bounding box center [817, 39] width 13 height 11
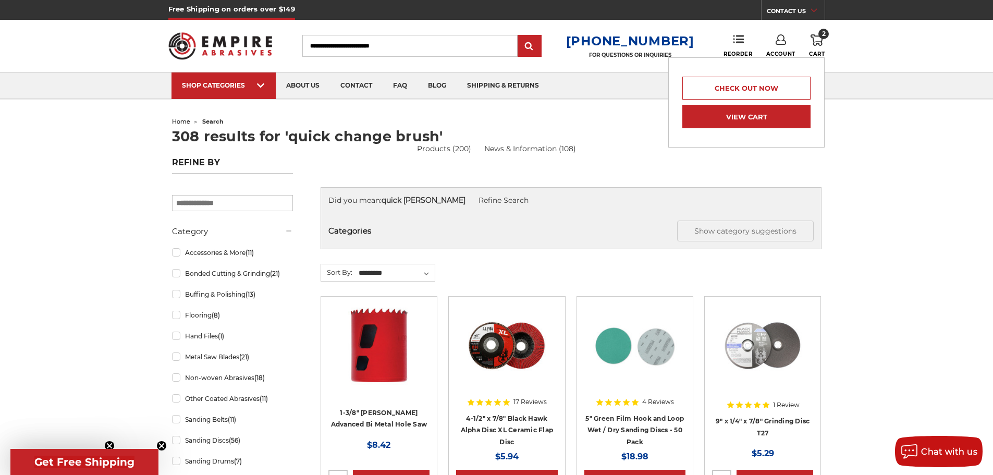
click at [758, 117] on link "View Cart" at bounding box center [746, 116] width 128 height 23
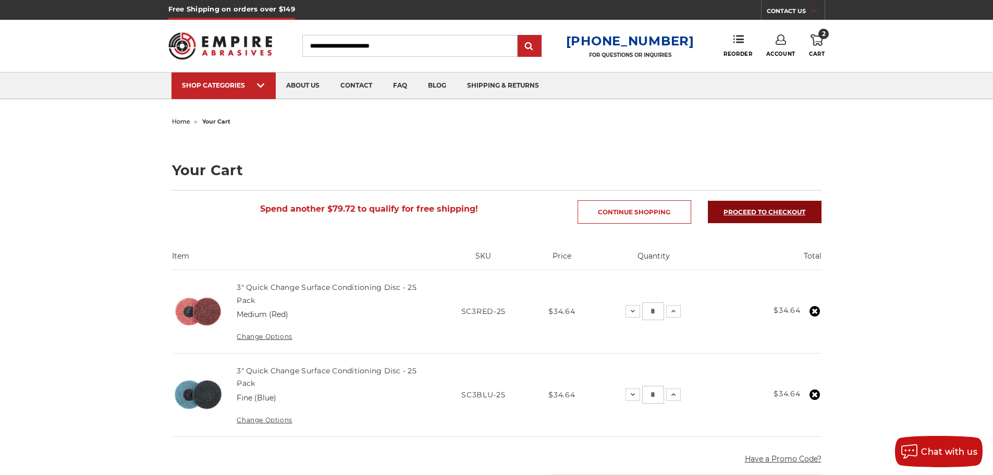
click at [781, 213] on link "Proceed to checkout" at bounding box center [765, 212] width 114 height 22
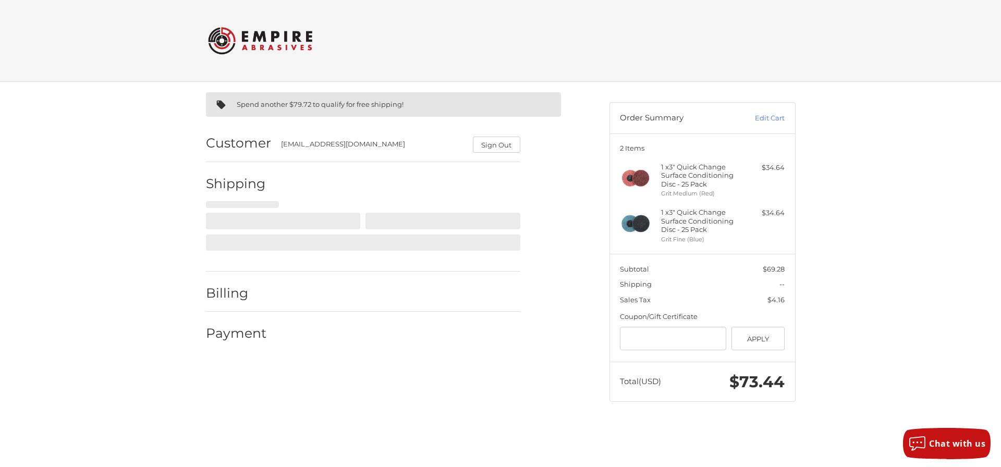
select select "**"
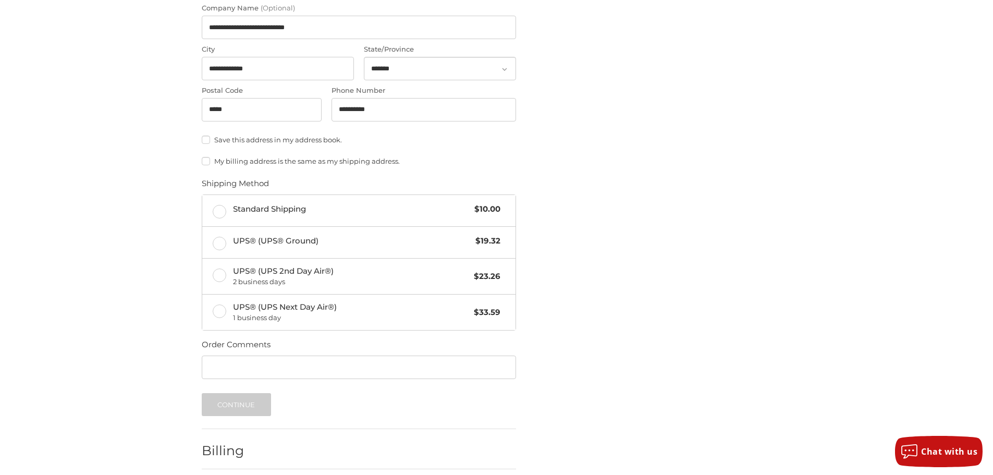
scroll to position [417, 0]
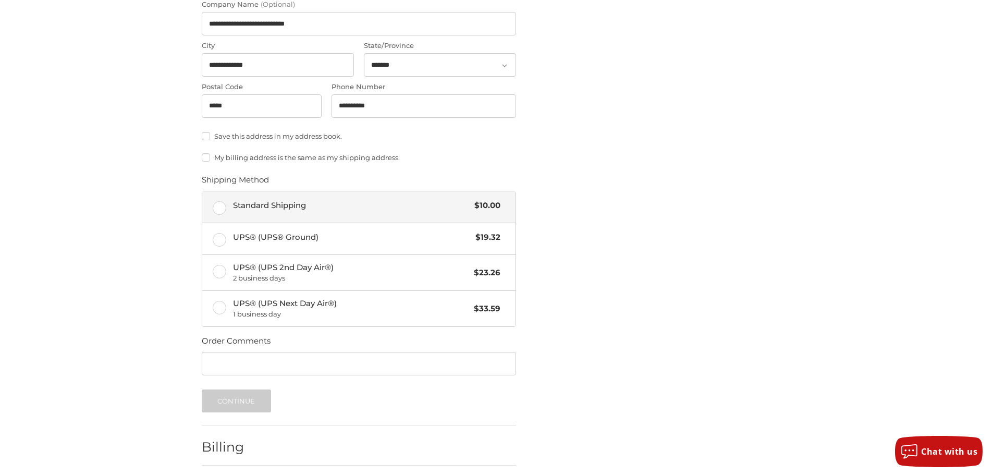
click at [215, 206] on label "Standard Shipping $10.00" at bounding box center [358, 206] width 313 height 31
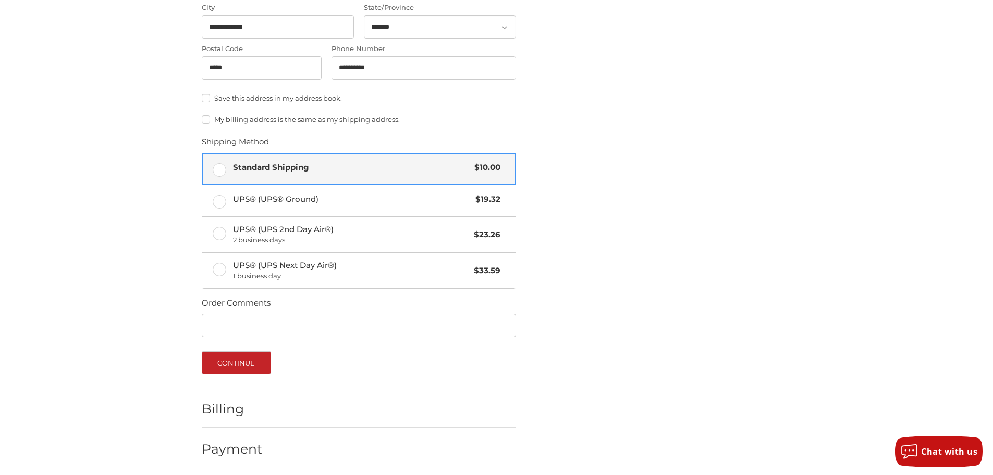
scroll to position [457, 0]
click at [246, 363] on button "Continue" at bounding box center [236, 361] width 69 height 23
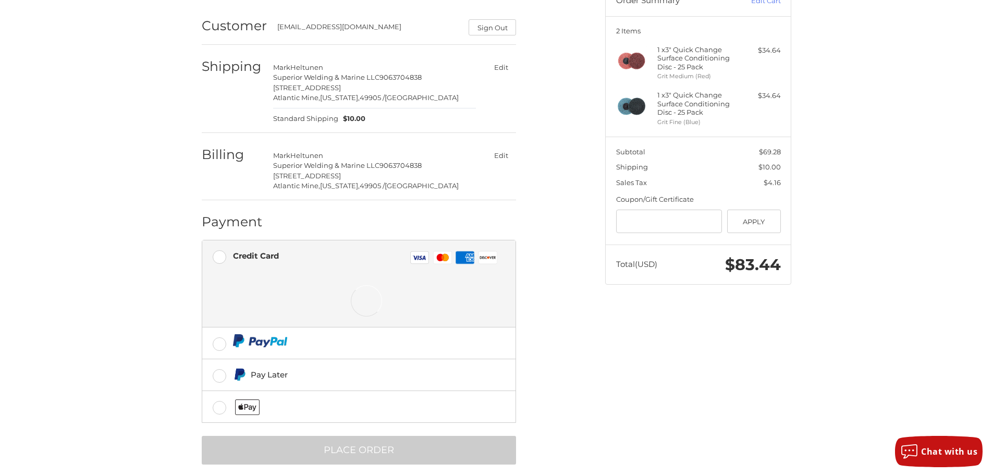
scroll to position [130, 0]
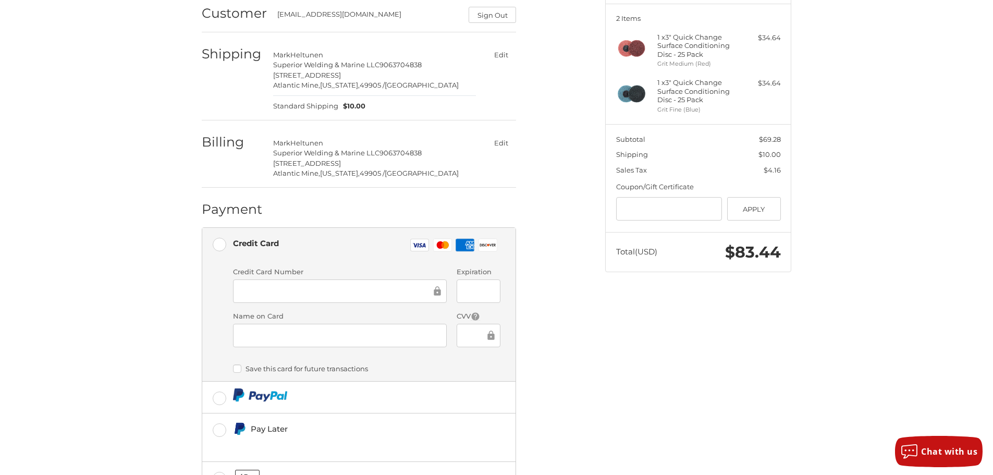
click at [346, 298] on div at bounding box center [340, 290] width 214 height 23
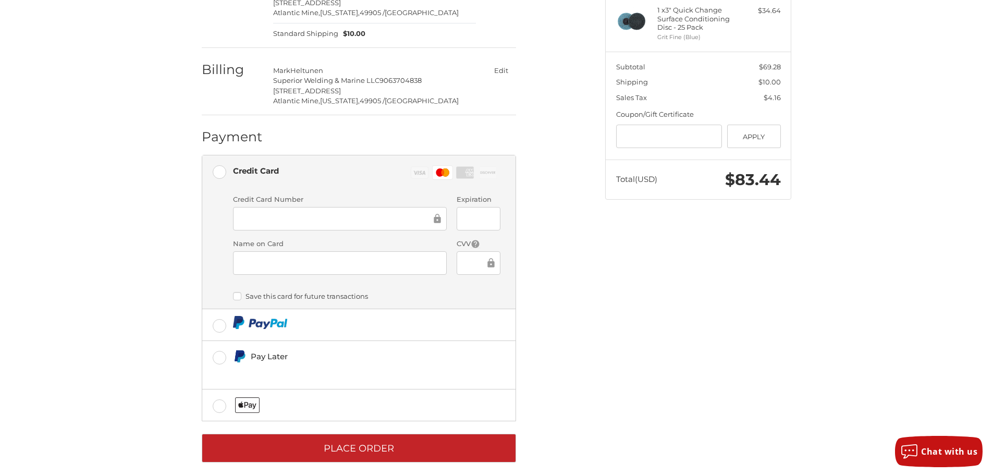
scroll to position [213, 0]
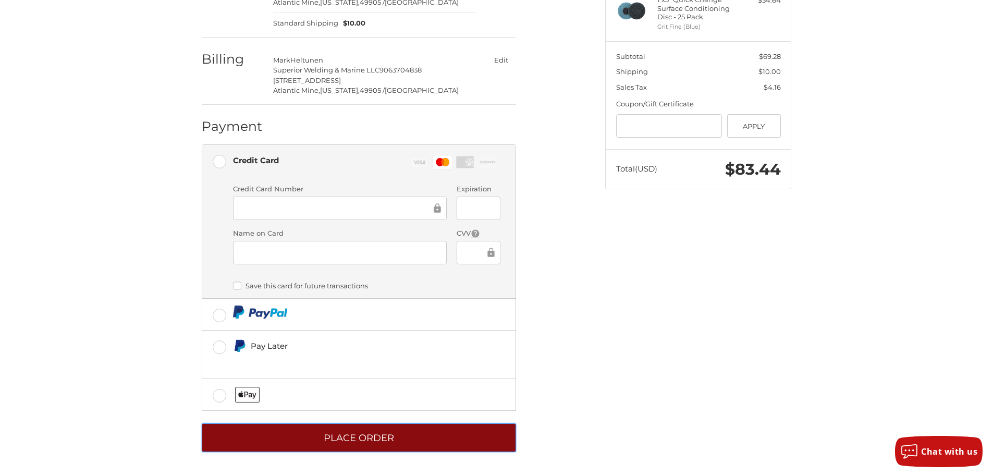
click at [375, 435] on button "Place Order" at bounding box center [359, 437] width 314 height 29
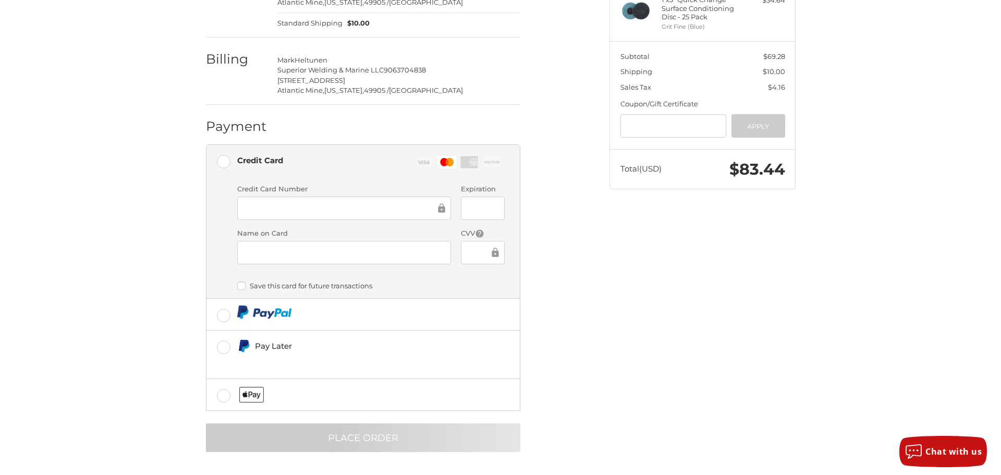
scroll to position [0, 0]
